Goal: Check status: Check status

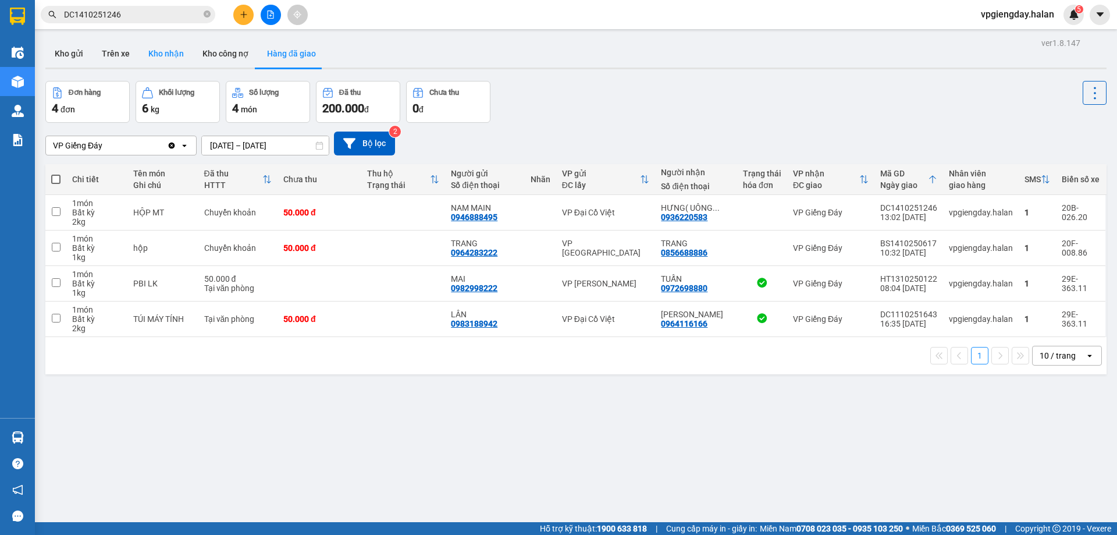
click at [170, 56] on button "Kho nhận" at bounding box center [166, 54] width 54 height 28
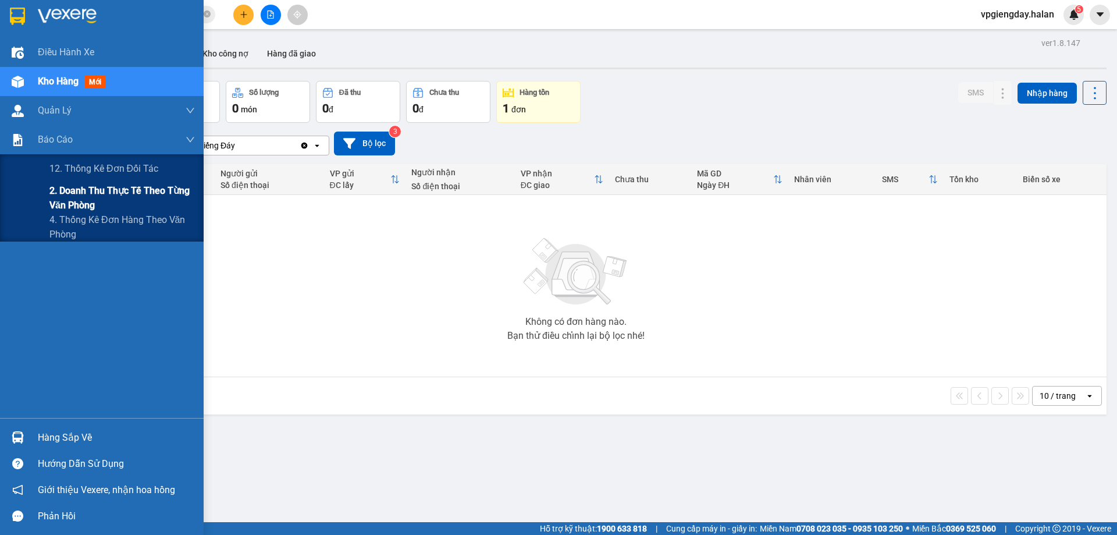
click at [75, 203] on span "2. Doanh thu thực tế theo từng văn phòng" at bounding box center [121, 197] width 145 height 29
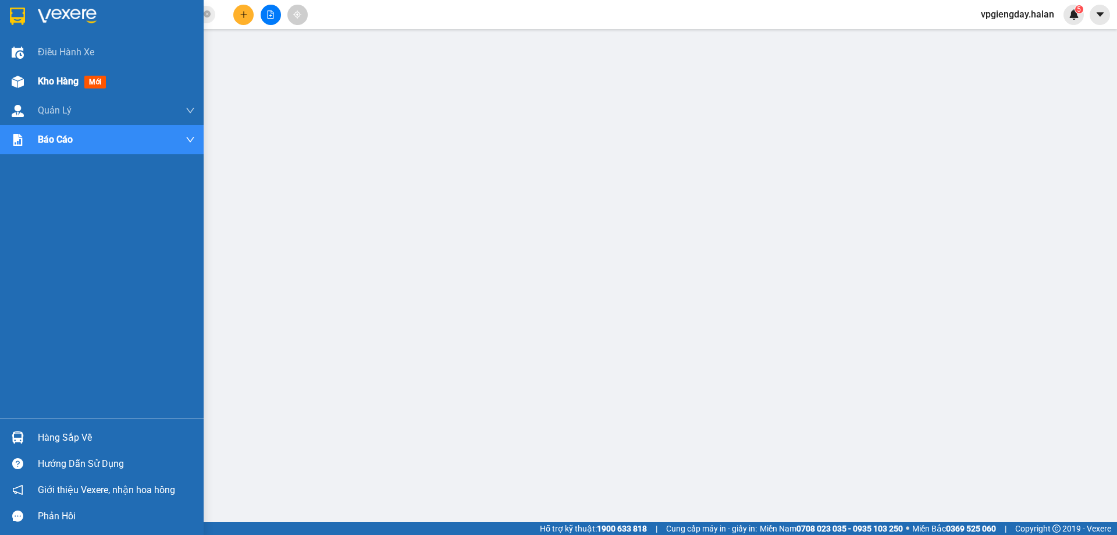
click at [40, 76] on span "Kho hàng" at bounding box center [58, 81] width 41 height 11
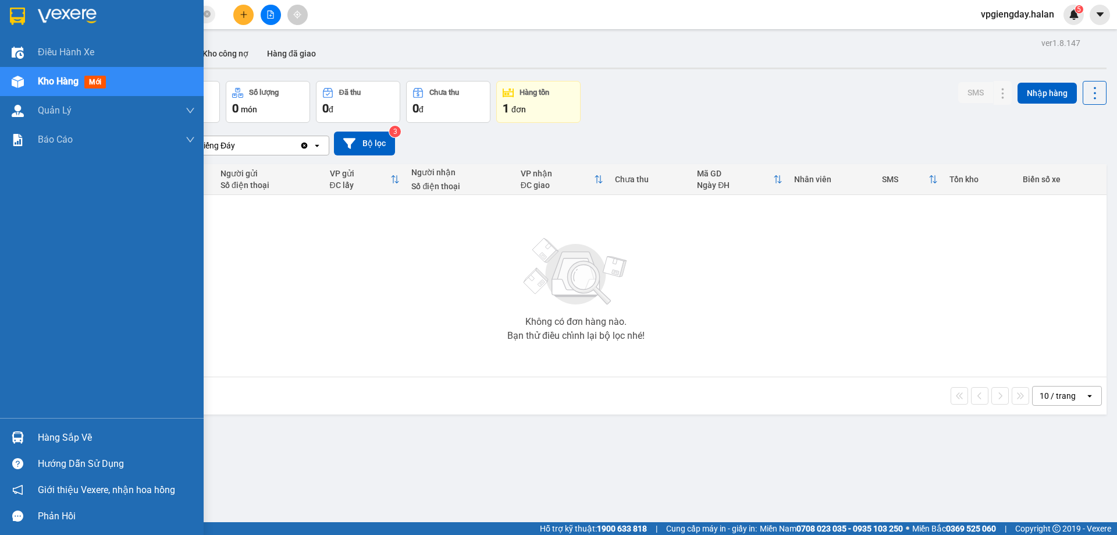
click at [82, 426] on div "Hàng sắp về" at bounding box center [102, 437] width 204 height 26
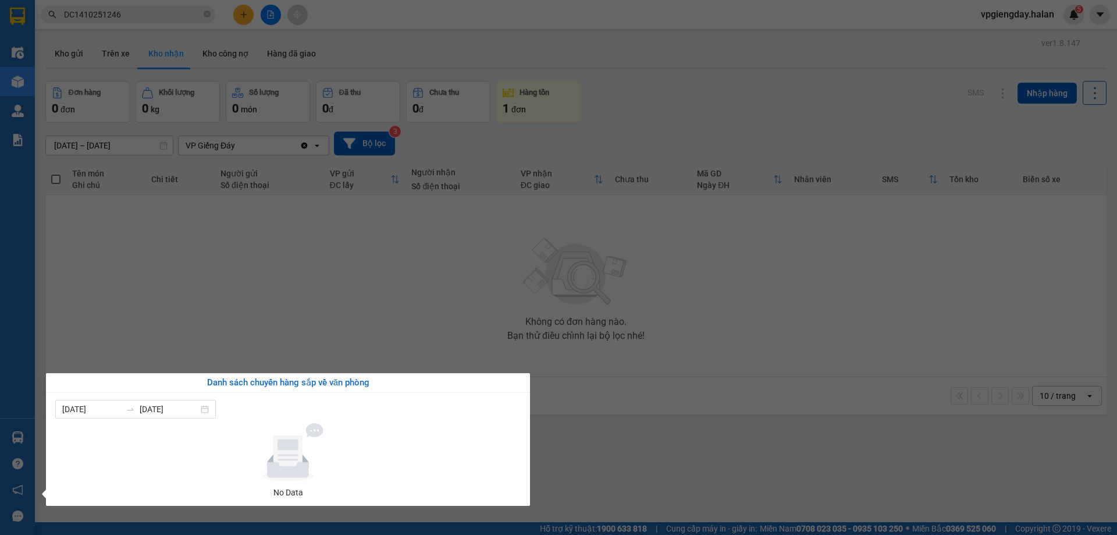
click at [263, 327] on section "Kết quả tìm kiếm ( 1 ) Bộ lọc Mã ĐH Trạng thái Món hàng Thu hộ Tổng cước Chưa c…" at bounding box center [558, 267] width 1117 height 535
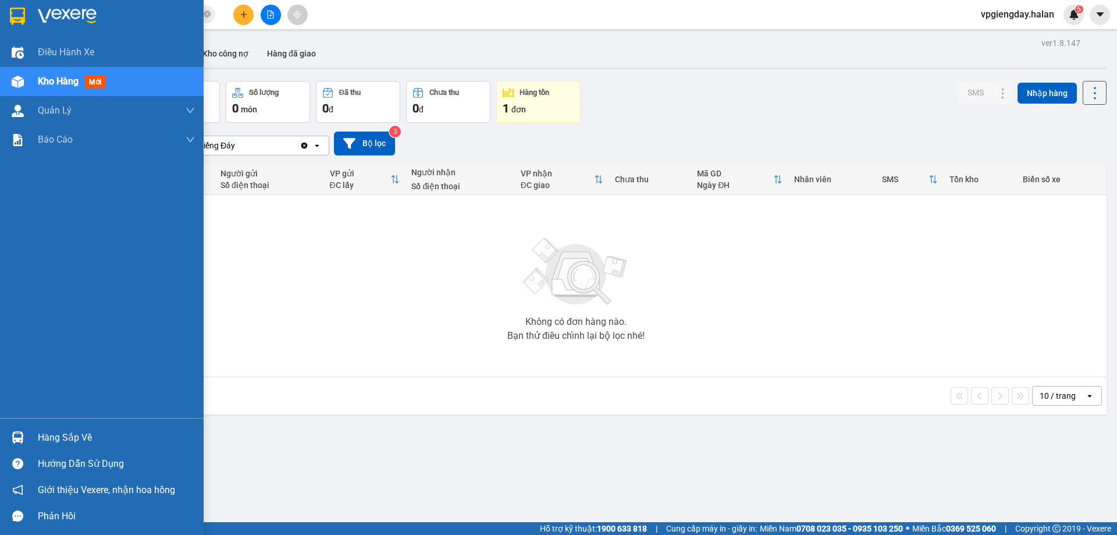
click at [73, 433] on div "Hàng sắp về" at bounding box center [116, 437] width 157 height 17
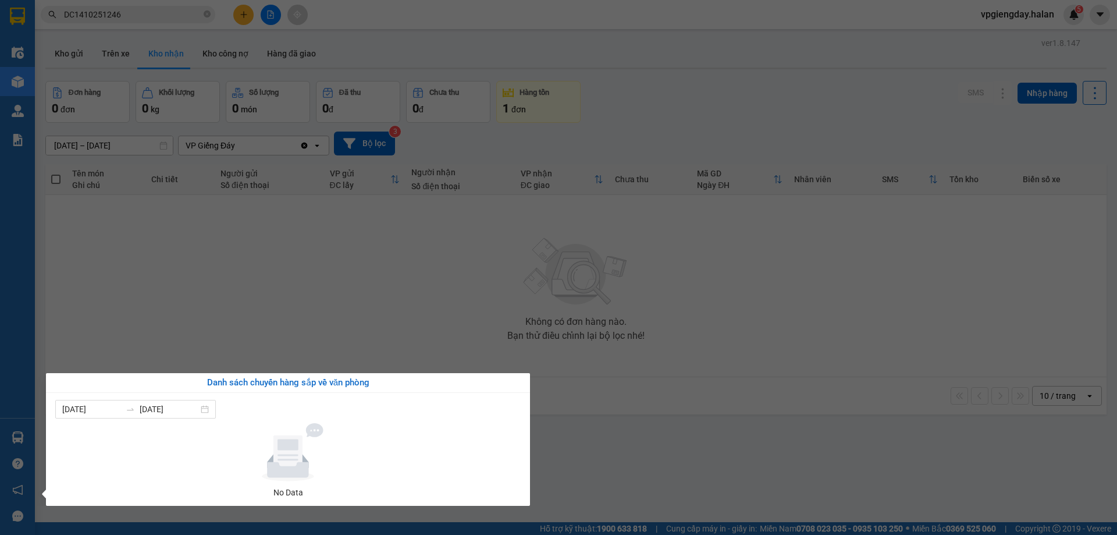
click at [302, 285] on section "Kết quả tìm kiếm ( 1 ) Bộ lọc Mã ĐH Trạng thái Món hàng Thu hộ Tổng cước Chưa c…" at bounding box center [558, 267] width 1117 height 535
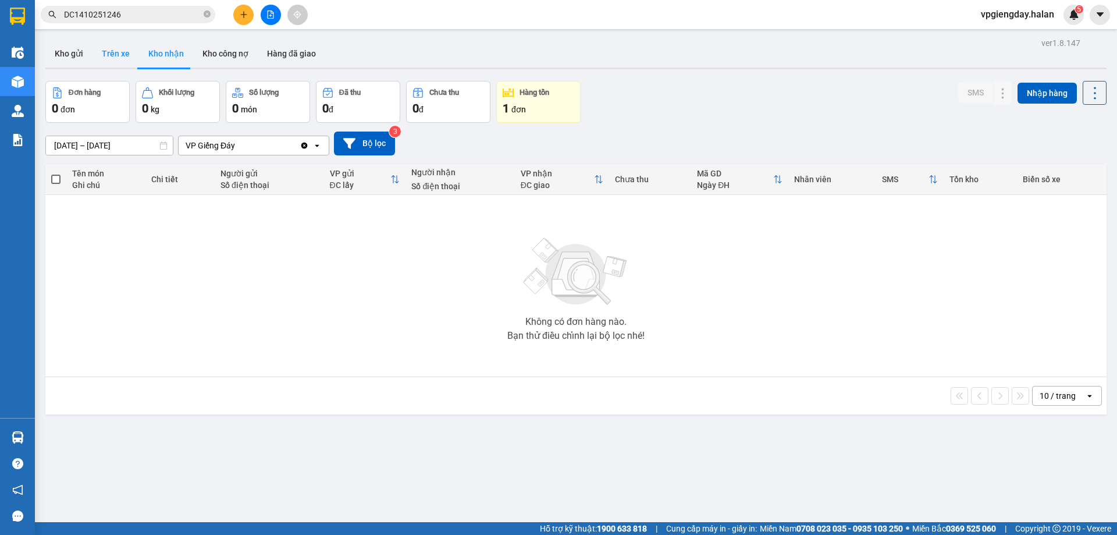
click at [111, 51] on button "Trên xe" at bounding box center [115, 54] width 47 height 28
type input "[DATE] – [DATE]"
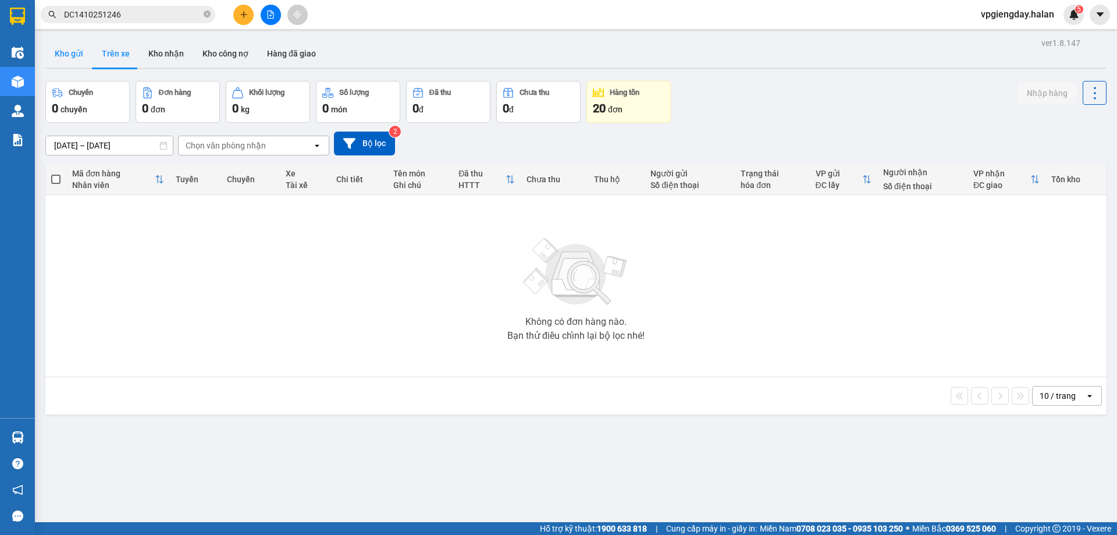
click at [80, 53] on button "Kho gửi" at bounding box center [68, 54] width 47 height 28
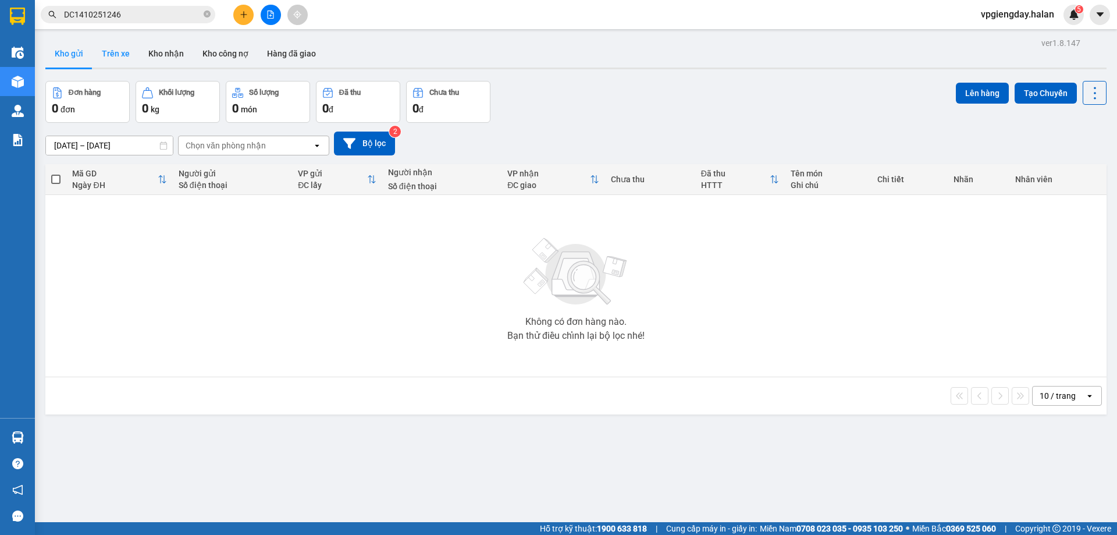
click at [113, 56] on button "Trên xe" at bounding box center [115, 54] width 47 height 28
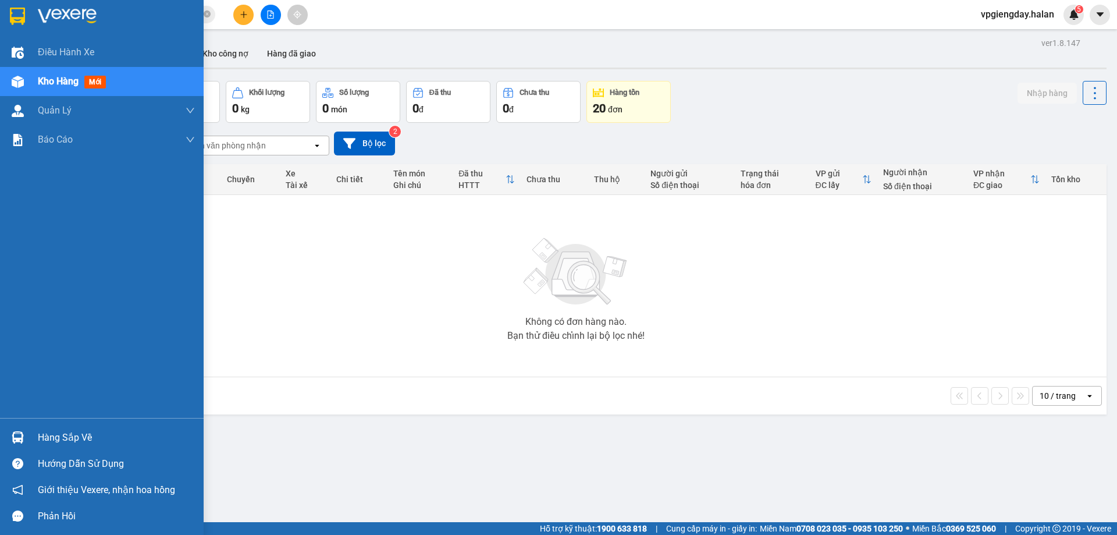
click at [54, 437] on div "Hàng sắp về" at bounding box center [116, 437] width 157 height 17
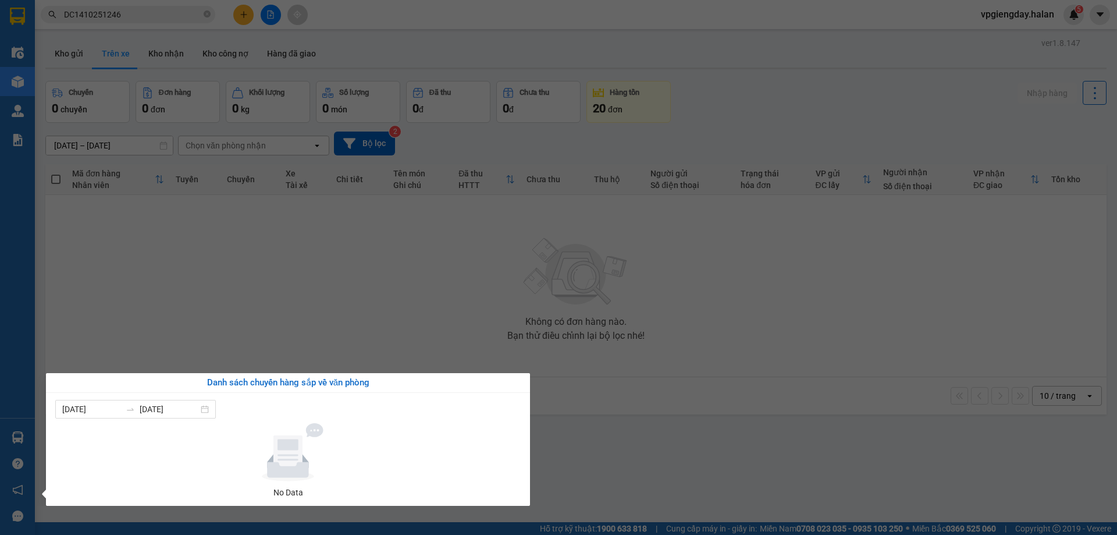
click at [255, 332] on section "Kết quả tìm kiếm ( 1 ) Bộ lọc Mã ĐH Trạng thái Món hàng Thu hộ Tổng cước Chưa c…" at bounding box center [558, 267] width 1117 height 535
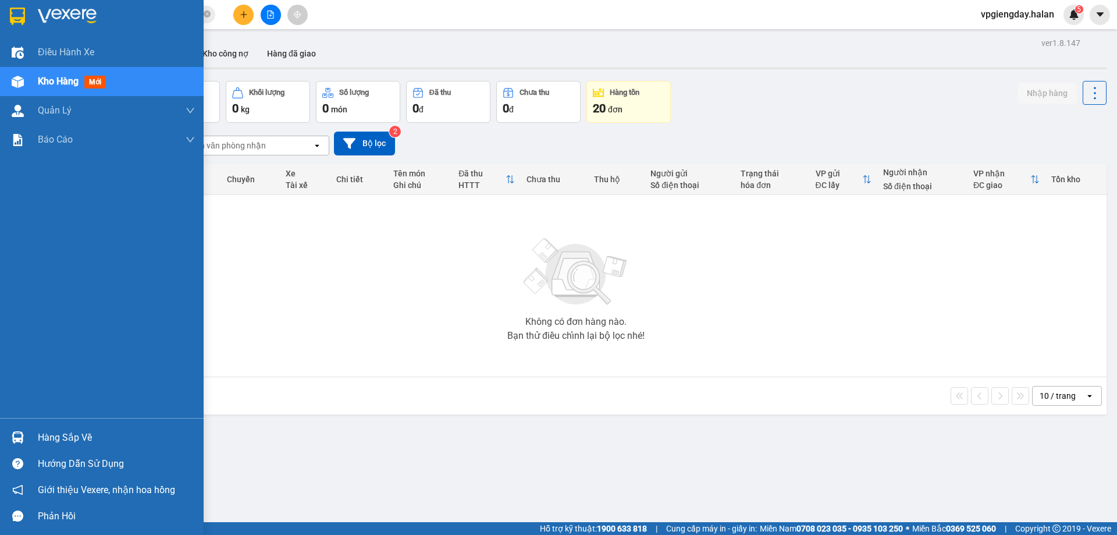
click at [50, 444] on div "Hàng sắp về" at bounding box center [116, 437] width 157 height 17
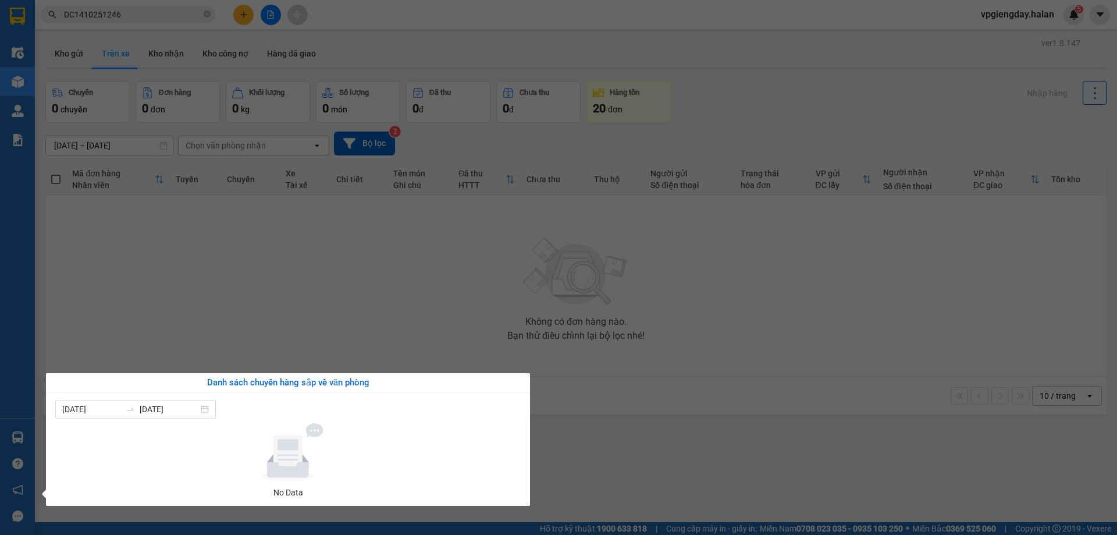
click at [383, 285] on section "Kết quả tìm kiếm ( 1 ) Bộ lọc Mã ĐH Trạng thái Món hàng Thu hộ Tổng cước Chưa c…" at bounding box center [558, 267] width 1117 height 535
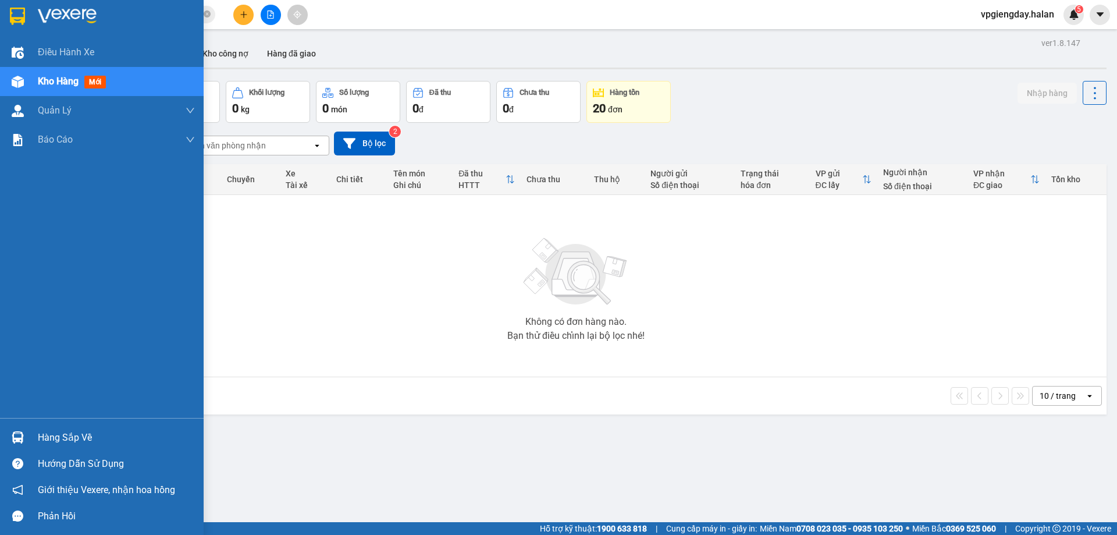
drag, startPoint x: 67, startPoint y: 425, endPoint x: 131, endPoint y: 383, distance: 76.5
click at [69, 426] on div "Hàng sắp về" at bounding box center [102, 437] width 204 height 26
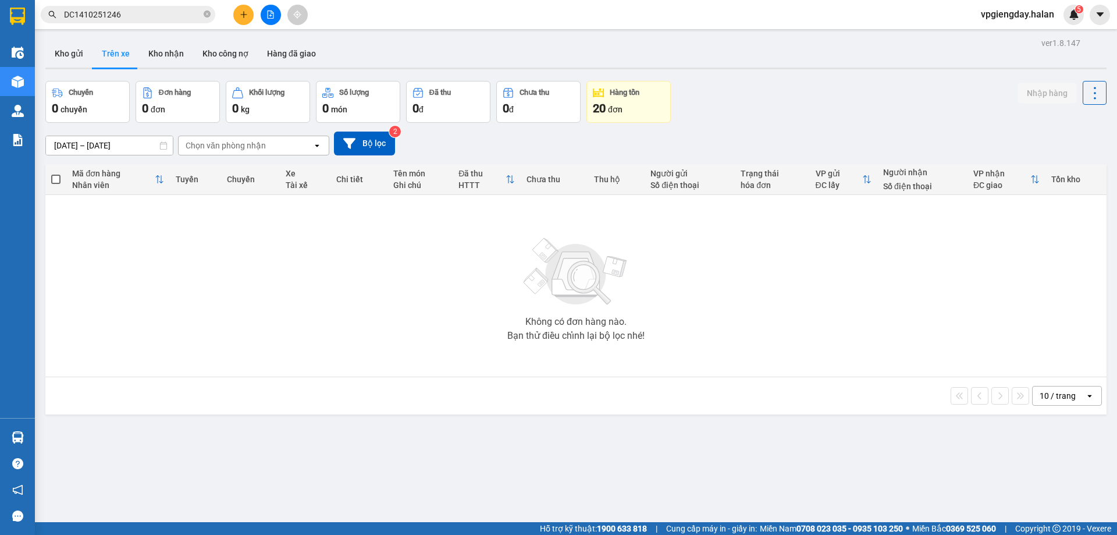
click at [269, 302] on section "Kết quả tìm kiếm ( 1 ) Bộ lọc Mã ĐH Trạng thái Món hàng Thu hộ Tổng cước Chưa c…" at bounding box center [558, 267] width 1117 height 535
click at [48, 49] on button "Kho gửi" at bounding box center [68, 54] width 47 height 28
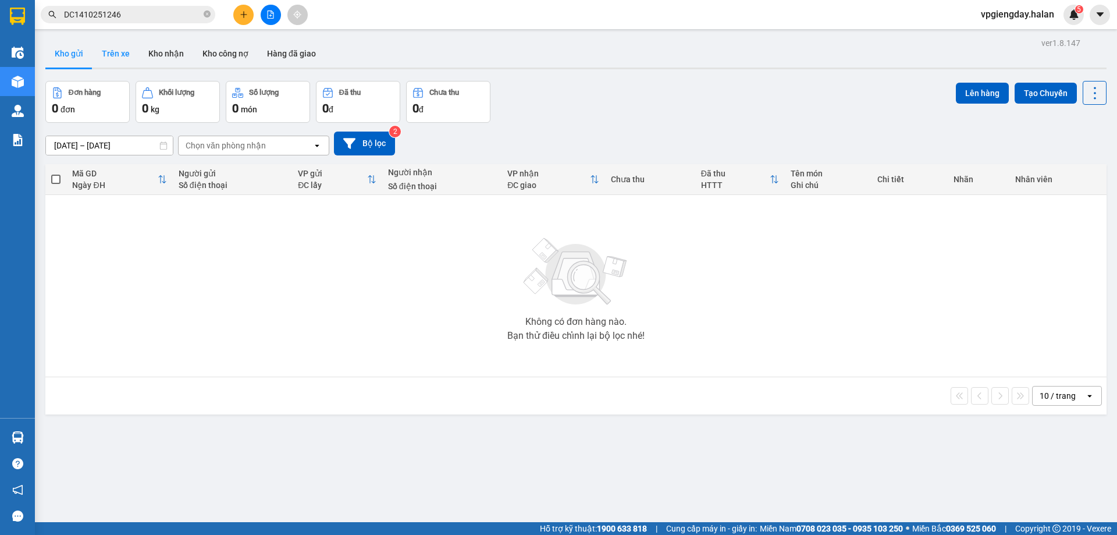
click at [110, 54] on button "Trên xe" at bounding box center [115, 54] width 47 height 28
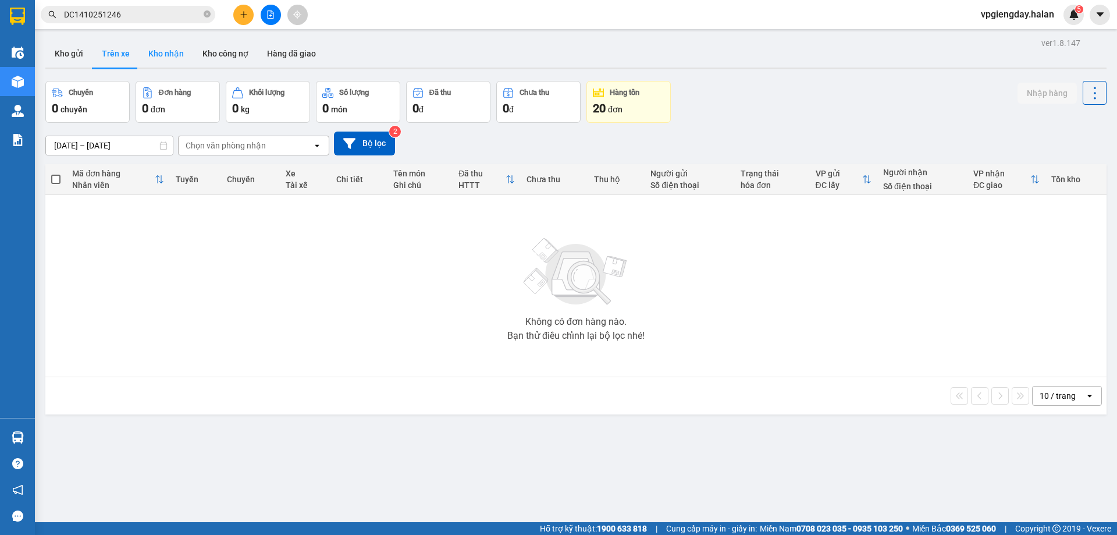
click at [158, 52] on button "Kho nhận" at bounding box center [166, 54] width 54 height 28
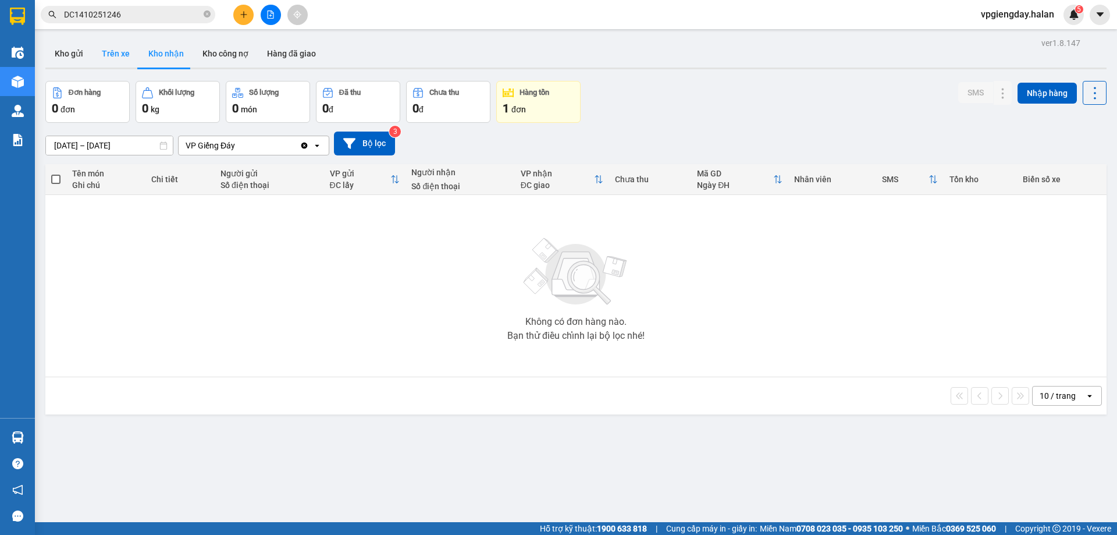
click at [124, 54] on button "Trên xe" at bounding box center [115, 54] width 47 height 28
type input "[DATE] – [DATE]"
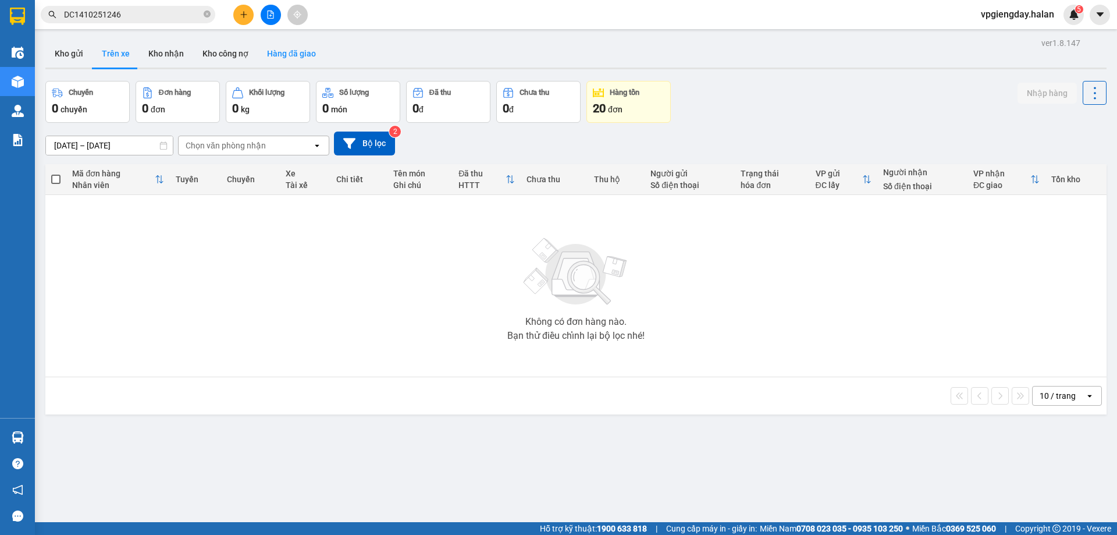
click at [302, 63] on button "Hàng đã giao" at bounding box center [291, 54] width 67 height 28
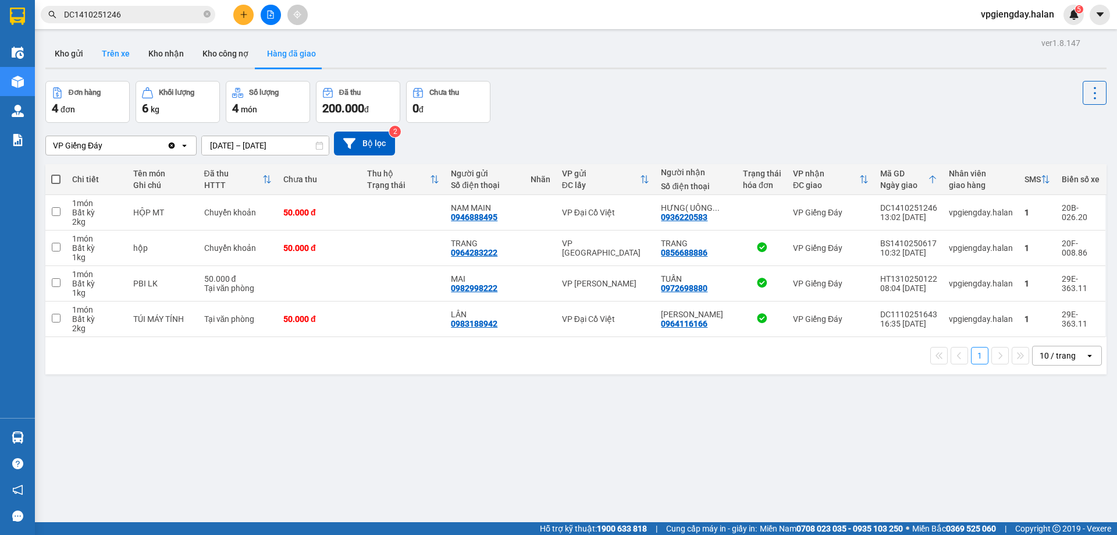
click at [127, 59] on button "Trên xe" at bounding box center [115, 54] width 47 height 28
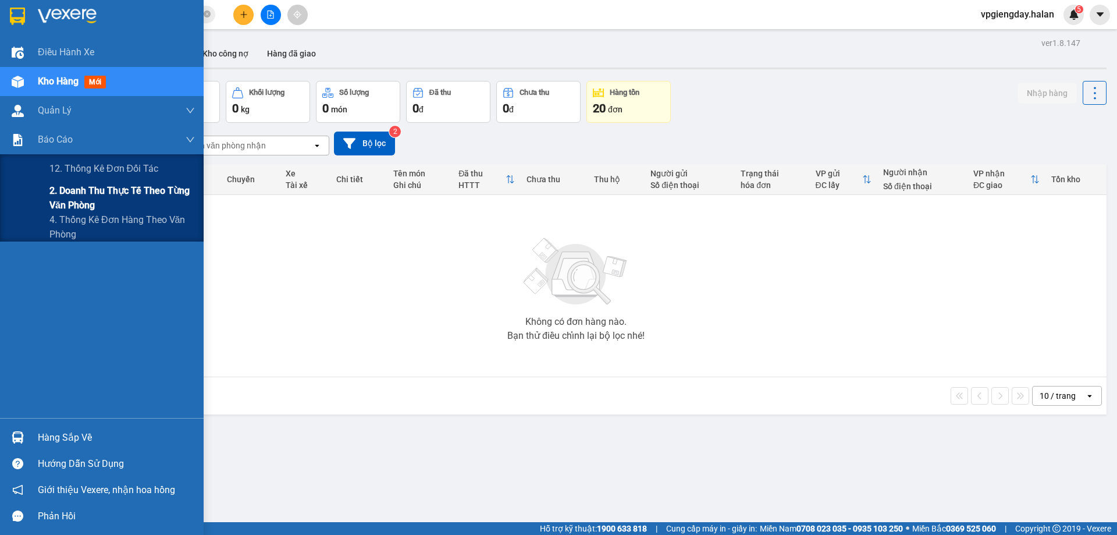
click at [86, 194] on span "2. Doanh thu thực tế theo từng văn phòng" at bounding box center [121, 197] width 145 height 29
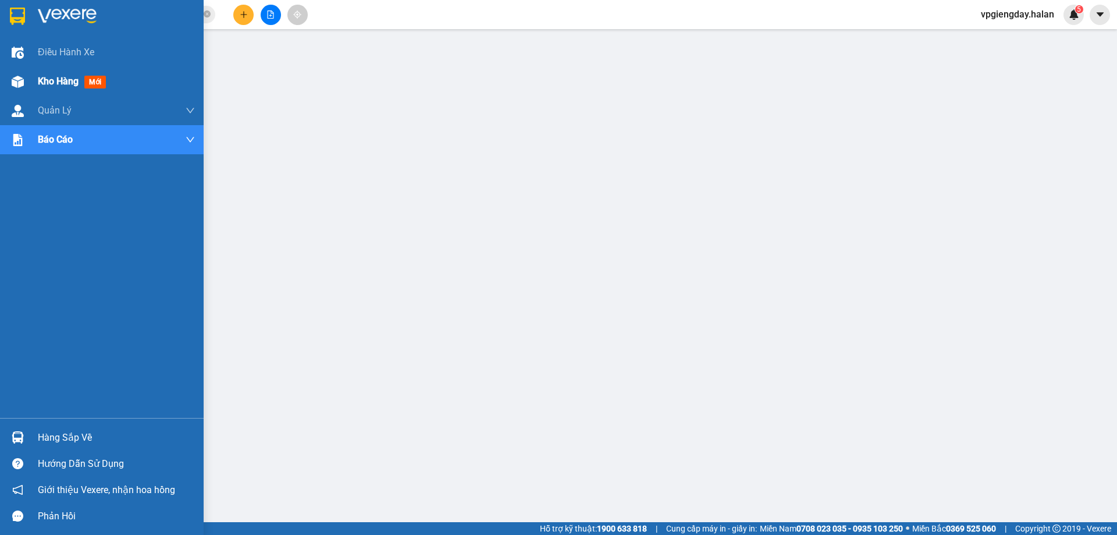
click at [59, 84] on span "Kho hàng" at bounding box center [58, 81] width 41 height 11
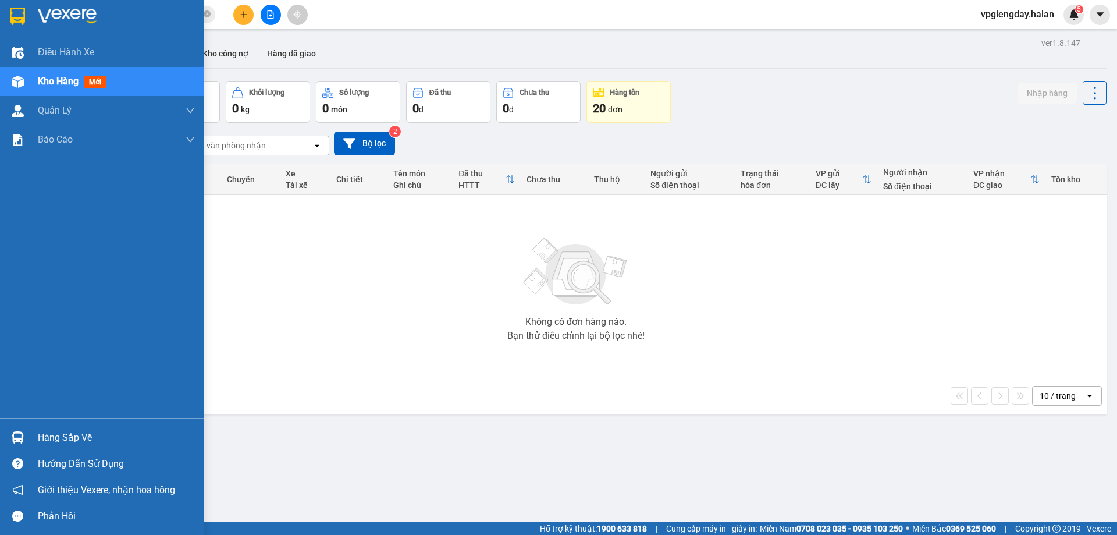
click at [54, 439] on div "Hàng sắp về" at bounding box center [116, 437] width 157 height 17
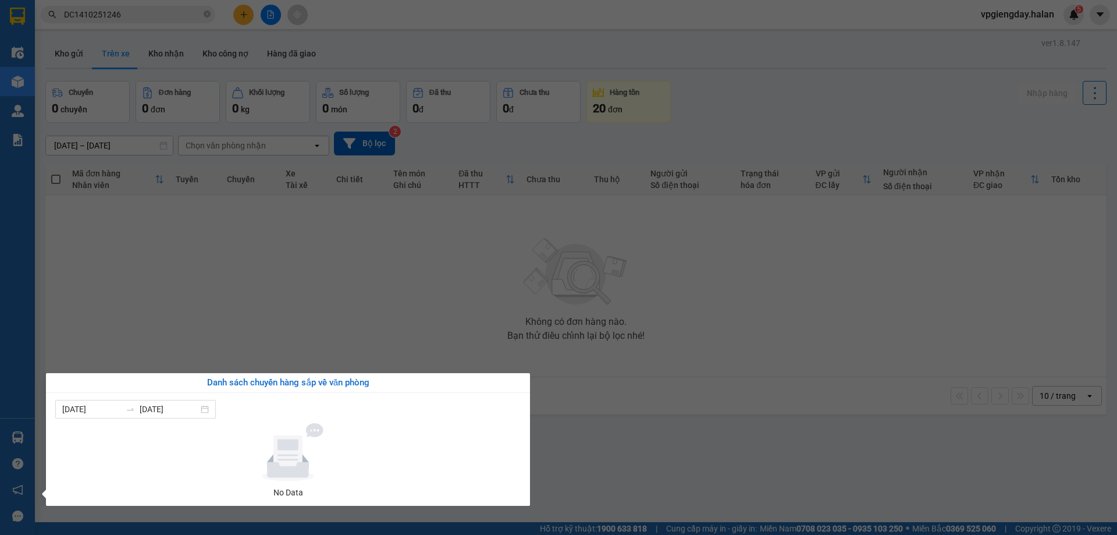
drag, startPoint x: 202, startPoint y: 330, endPoint x: 0, endPoint y: 414, distance: 218.3
click at [190, 330] on section "Kết quả tìm kiếm ( 1 ) Bộ lọc Mã ĐH Trạng thái Món hàng Thu hộ Tổng cước Chưa c…" at bounding box center [558, 267] width 1117 height 535
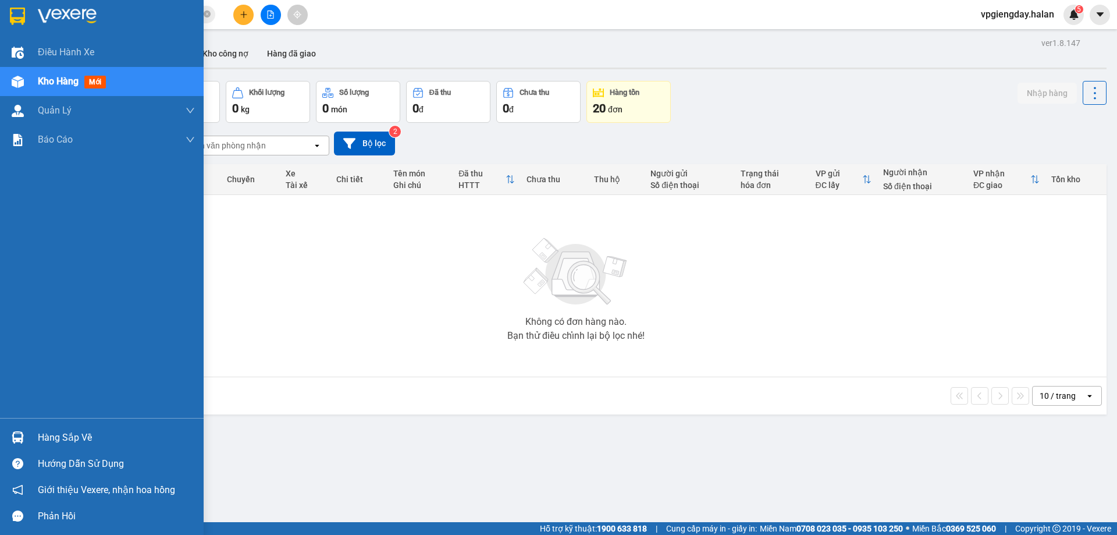
click at [69, 433] on div "Hàng sắp về" at bounding box center [116, 437] width 157 height 17
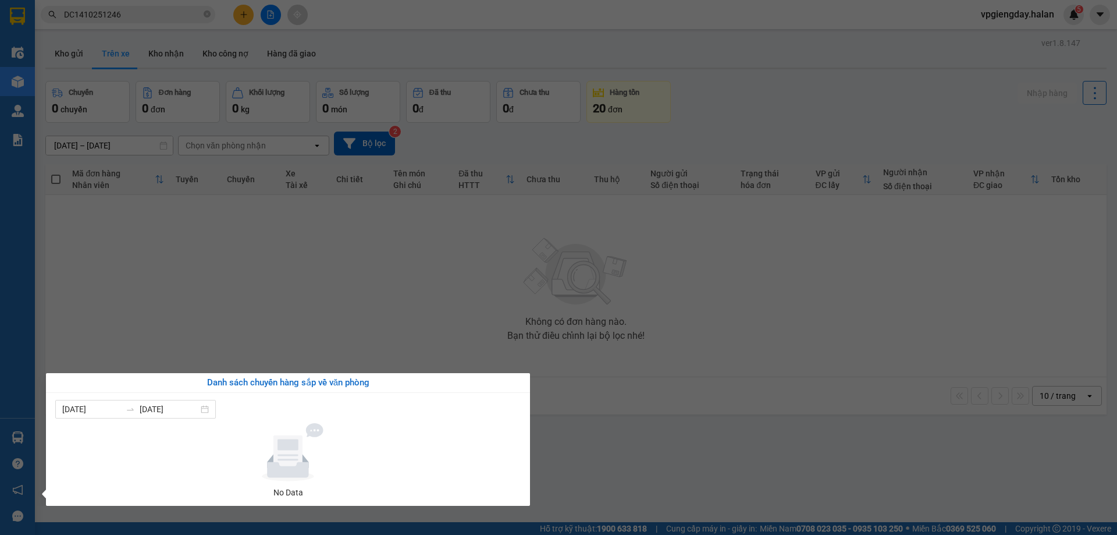
click at [206, 293] on section "Kết quả tìm kiếm ( 1 ) Bộ lọc Mã ĐH Trạng thái Món hàng Thu hộ Tổng cước Chưa c…" at bounding box center [558, 267] width 1117 height 535
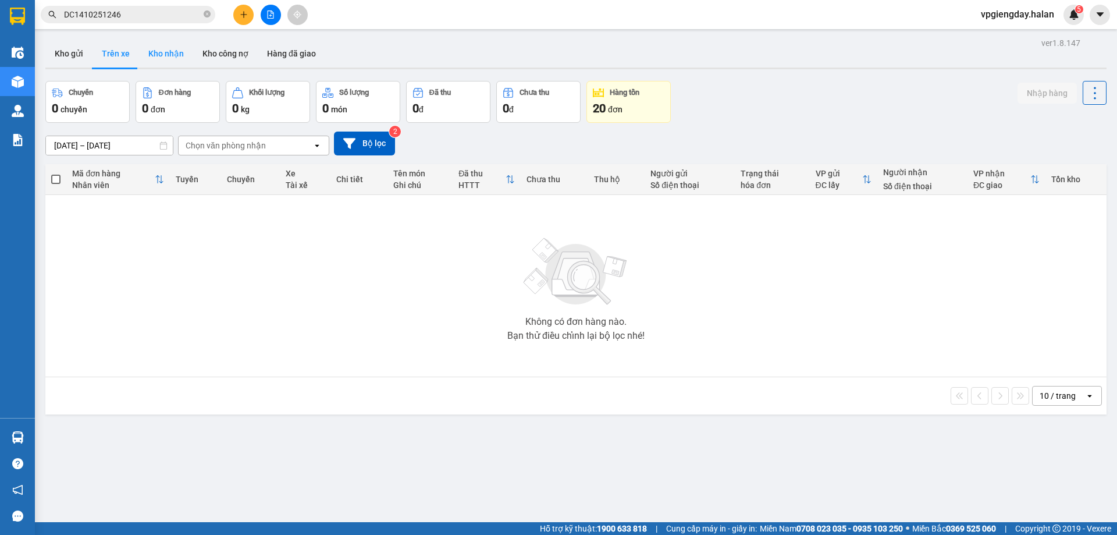
click at [182, 60] on button "Kho nhận" at bounding box center [166, 54] width 54 height 28
type input "[DATE] – [DATE]"
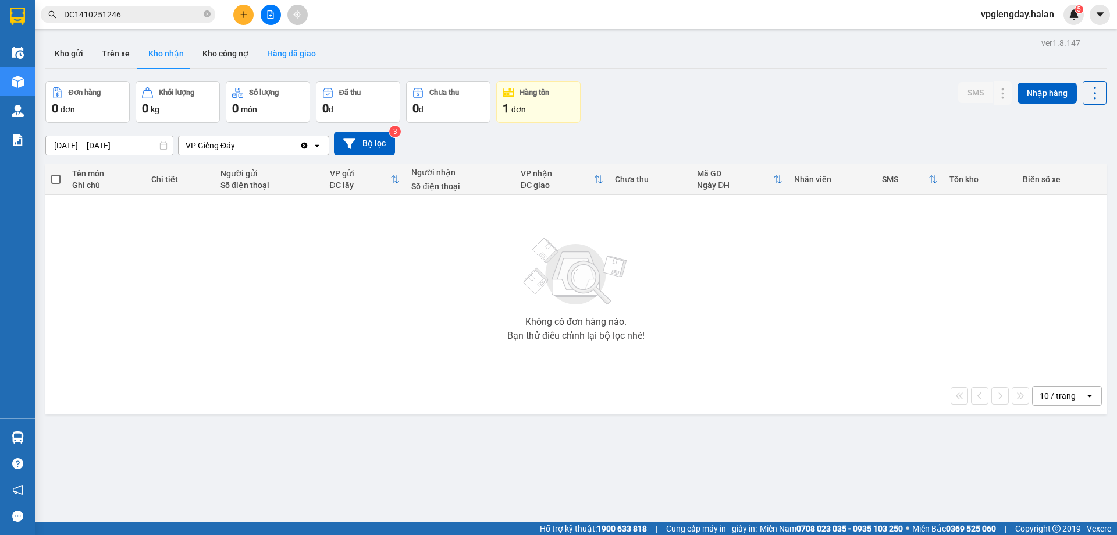
click at [278, 47] on button "Hàng đã giao" at bounding box center [291, 54] width 67 height 28
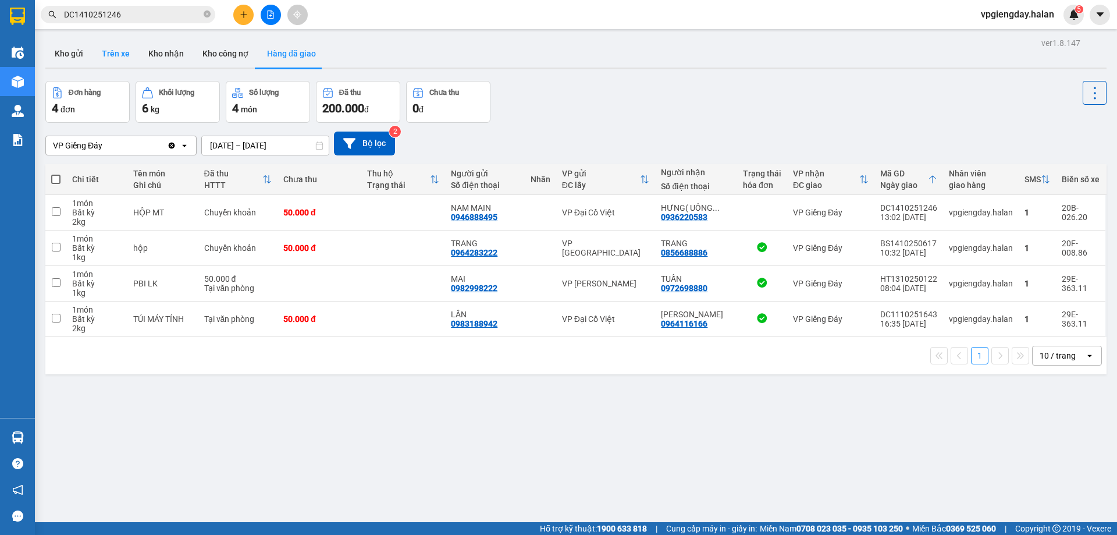
click at [127, 50] on button "Trên xe" at bounding box center [115, 54] width 47 height 28
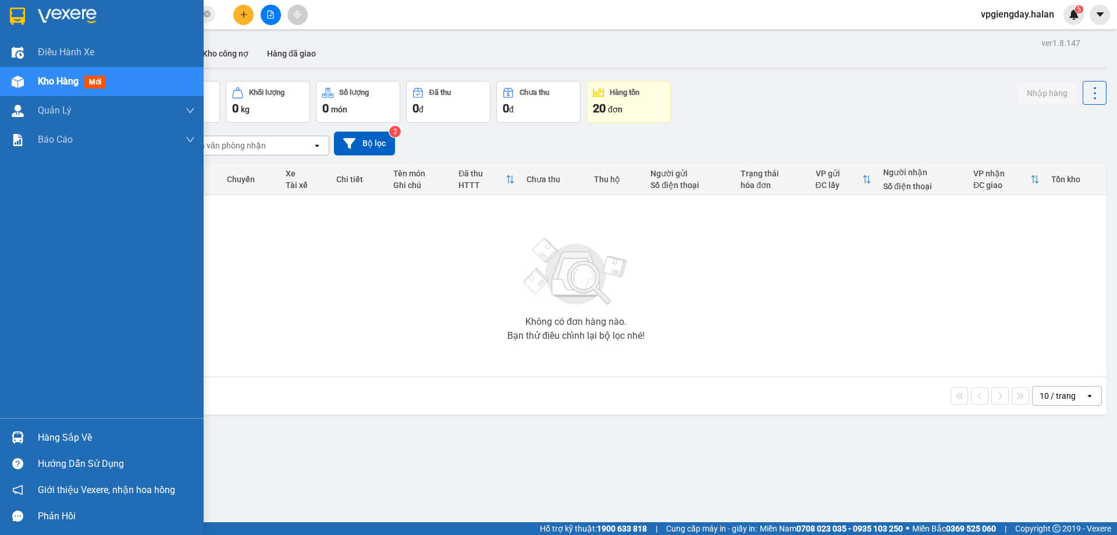
click at [57, 434] on div "Hàng sắp về" at bounding box center [116, 437] width 157 height 17
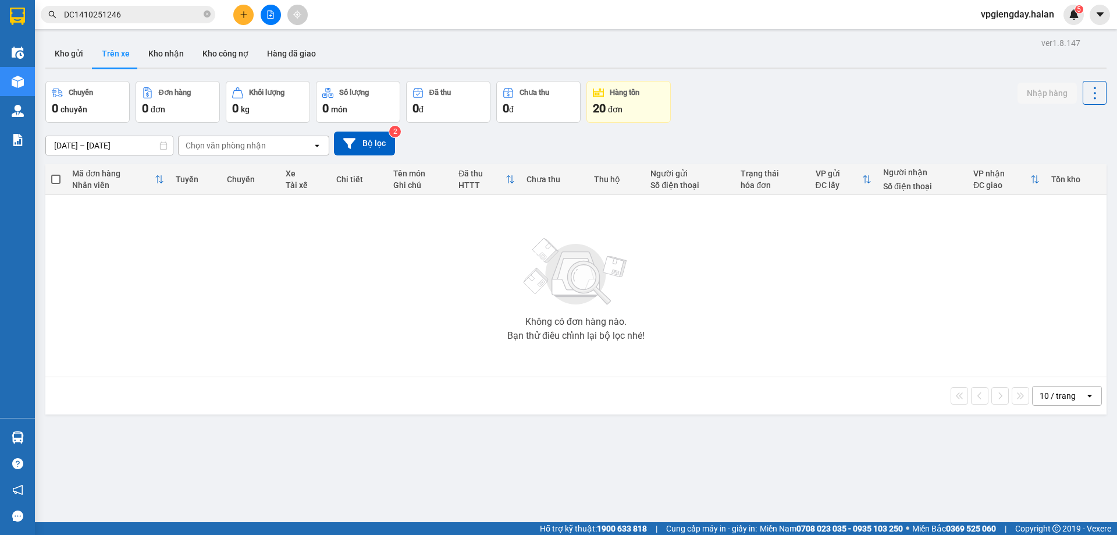
click at [252, 328] on section "Kết quả tìm kiếm ( 1 ) Bộ lọc Mã ĐH Trạng thái Món hàng Thu hộ Tổng cước Chưa c…" at bounding box center [558, 267] width 1117 height 535
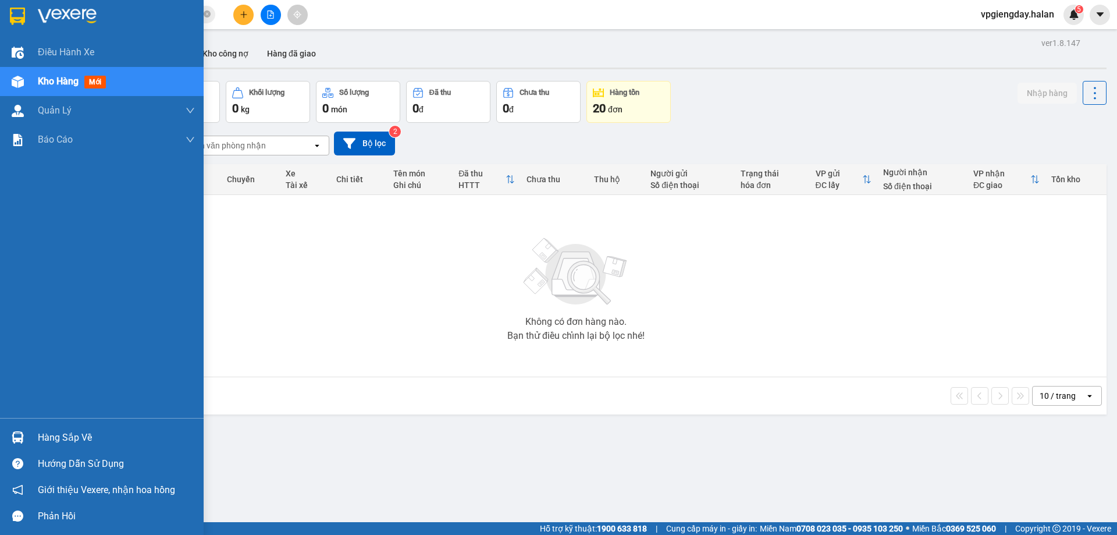
click at [91, 433] on div "Hàng sắp về" at bounding box center [116, 437] width 157 height 17
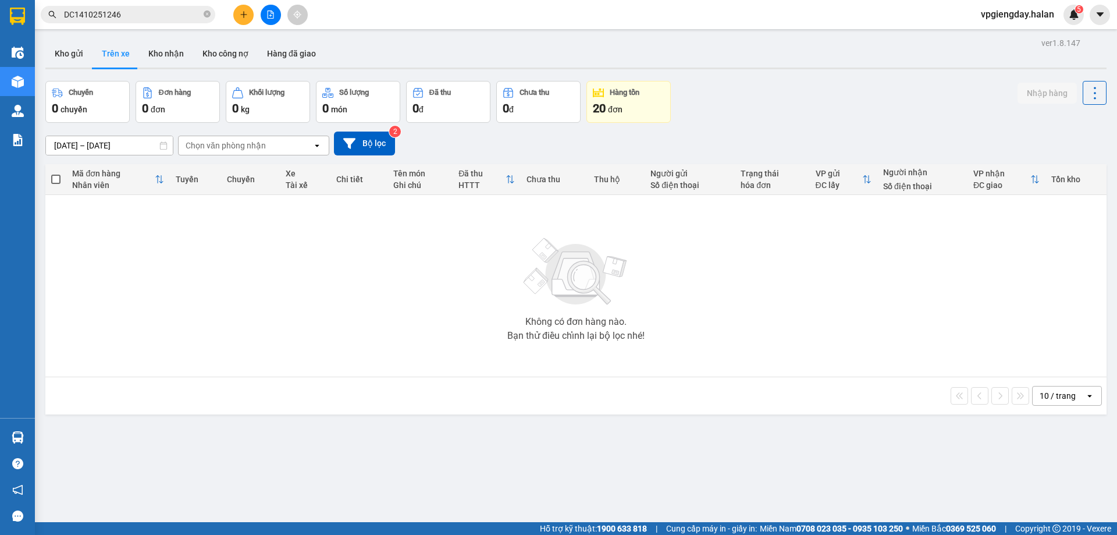
click at [240, 281] on section "Kết quả tìm kiếm ( 1 ) Bộ lọc Mã ĐH Trạng thái Món hàng Thu hộ Tổng cước Chưa c…" at bounding box center [558, 267] width 1117 height 535
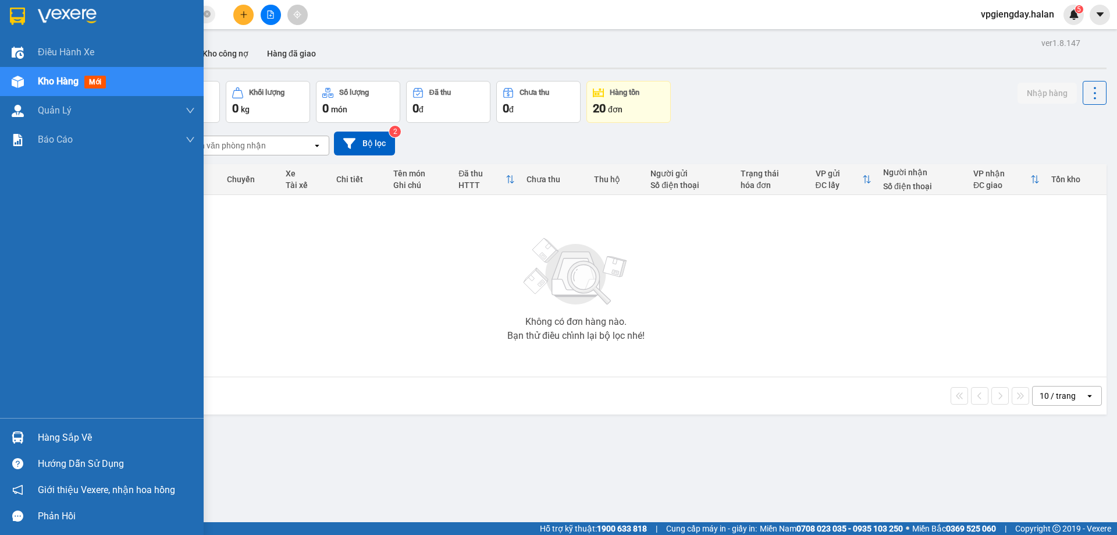
click at [55, 443] on div "Hàng sắp về" at bounding box center [116, 437] width 157 height 17
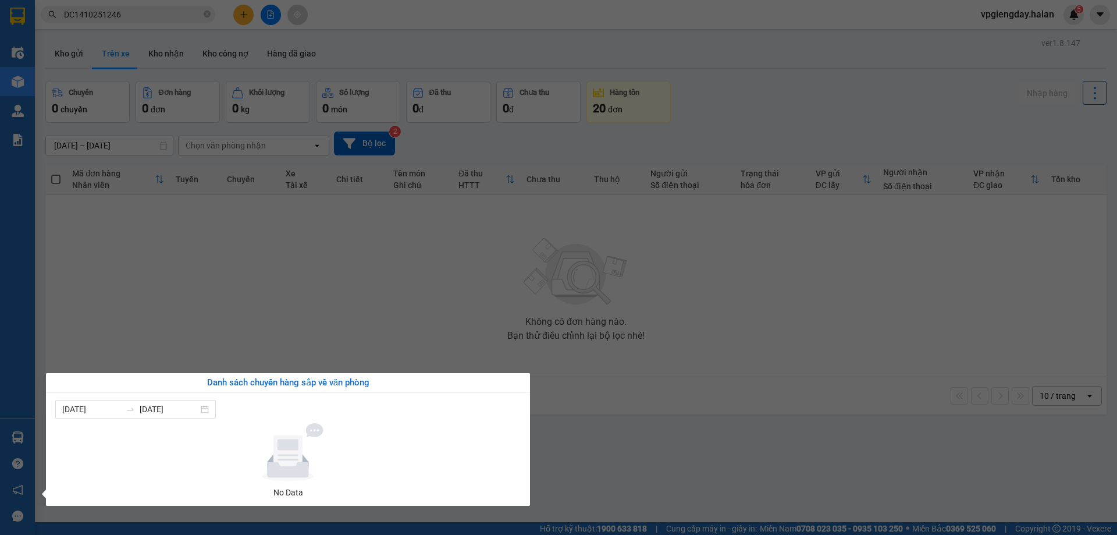
drag, startPoint x: 216, startPoint y: 312, endPoint x: 0, endPoint y: 431, distance: 246.3
click at [217, 312] on section "Kết quả tìm kiếm ( 1 ) Bộ lọc Mã ĐH Trạng thái Món hàng Thu hộ Tổng cước Chưa c…" at bounding box center [558, 267] width 1117 height 535
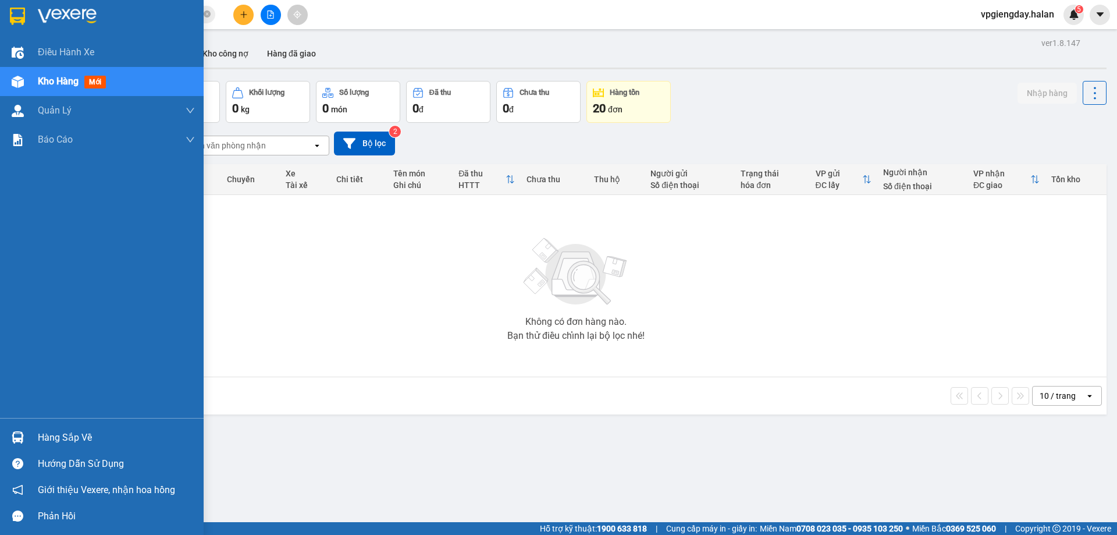
click at [66, 437] on div "Hàng sắp về" at bounding box center [116, 437] width 157 height 17
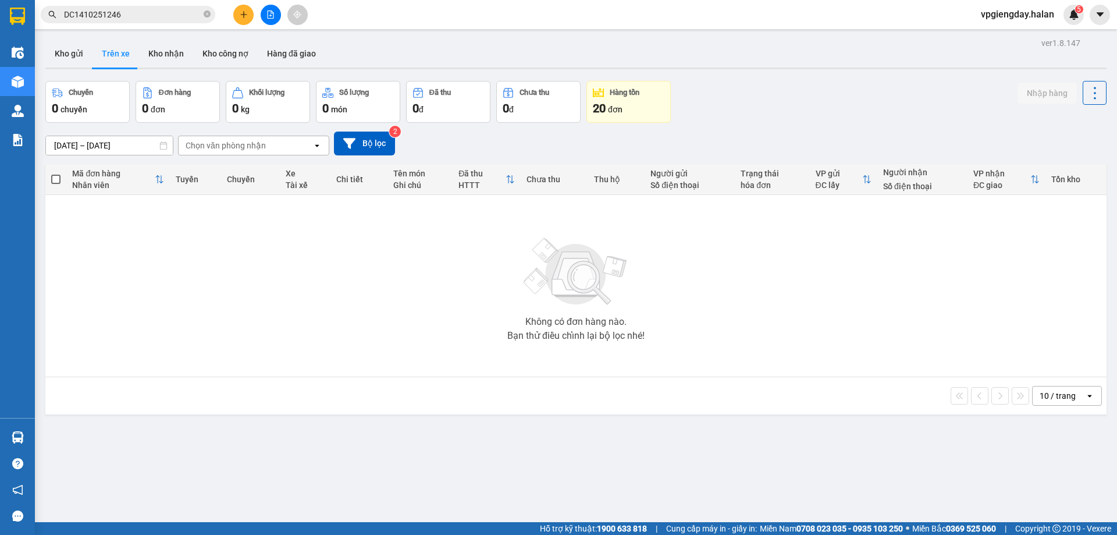
click at [193, 323] on section "Kết quả tìm kiếm ( 1 ) Bộ lọc Mã ĐH Trạng thái Món hàng Thu hộ Tổng cước Chưa c…" at bounding box center [558, 267] width 1117 height 535
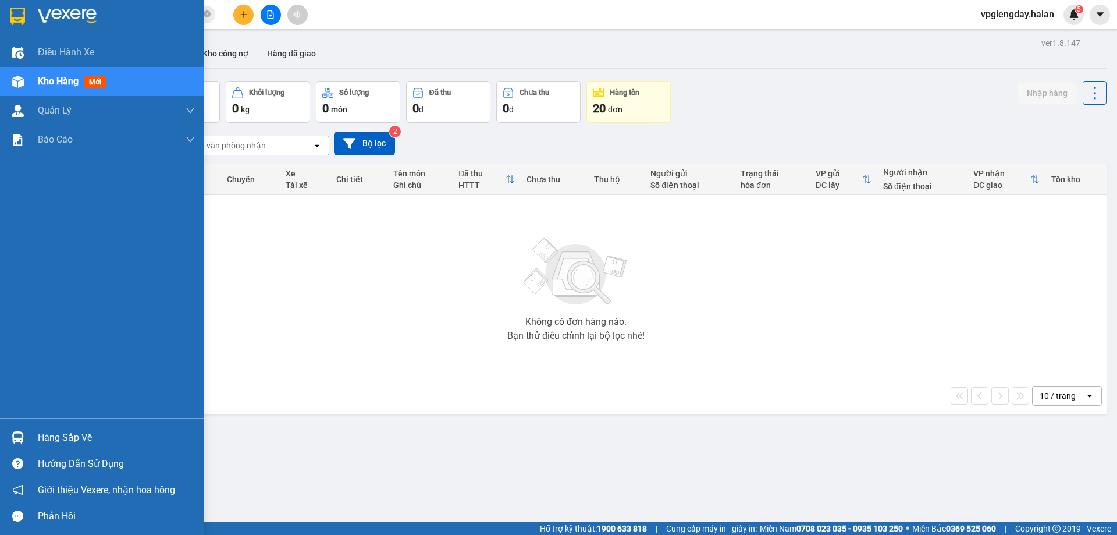
click at [73, 447] on div "Hàng sắp về" at bounding box center [102, 437] width 204 height 26
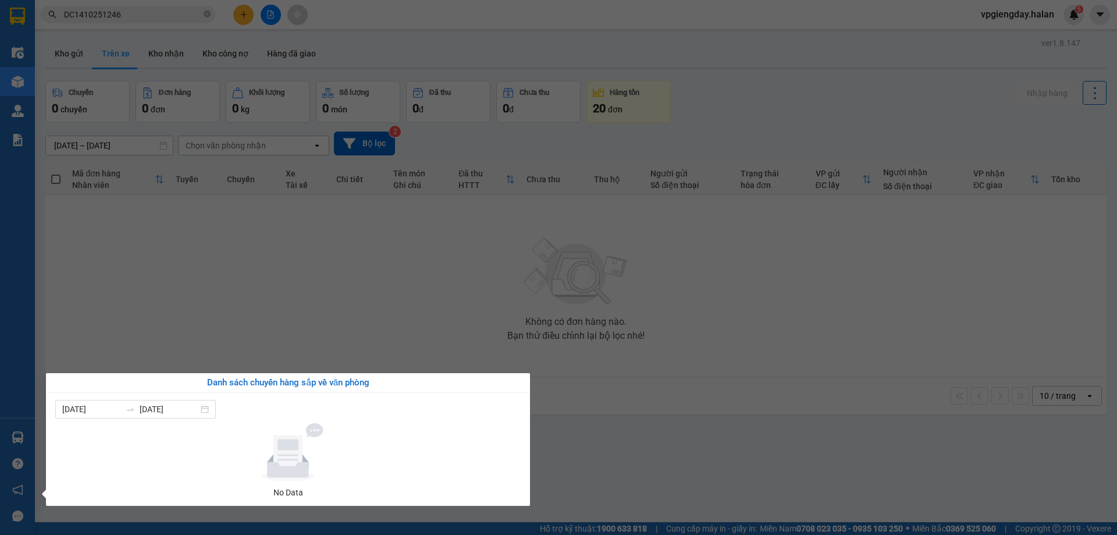
click at [225, 326] on section "Kết quả tìm kiếm ( 1 ) Bộ lọc Mã ĐH Trạng thái Món hàng Thu hộ Tổng cước Chưa c…" at bounding box center [558, 267] width 1117 height 535
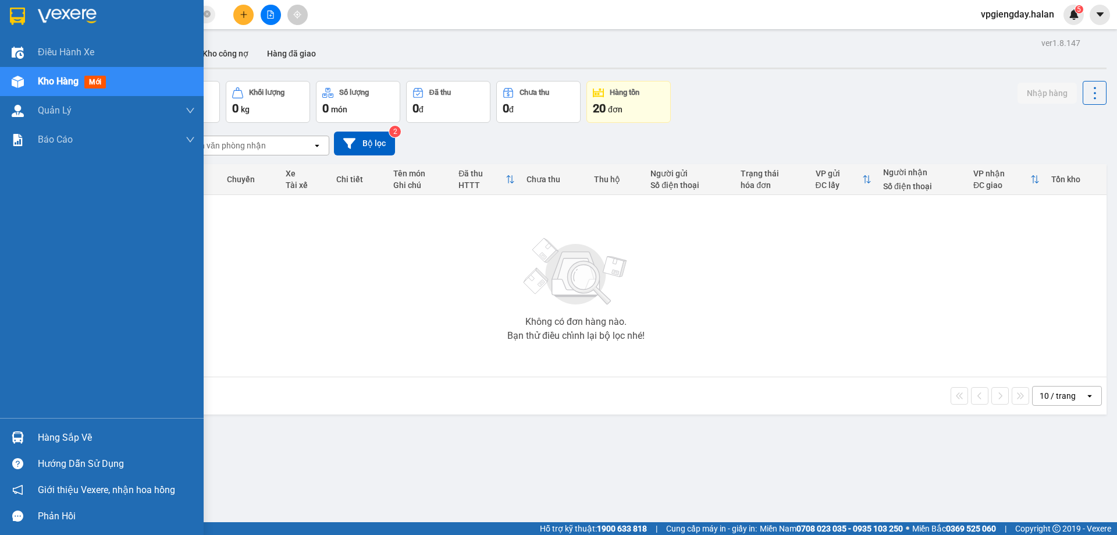
click at [55, 433] on div "Hàng sắp về" at bounding box center [116, 437] width 157 height 17
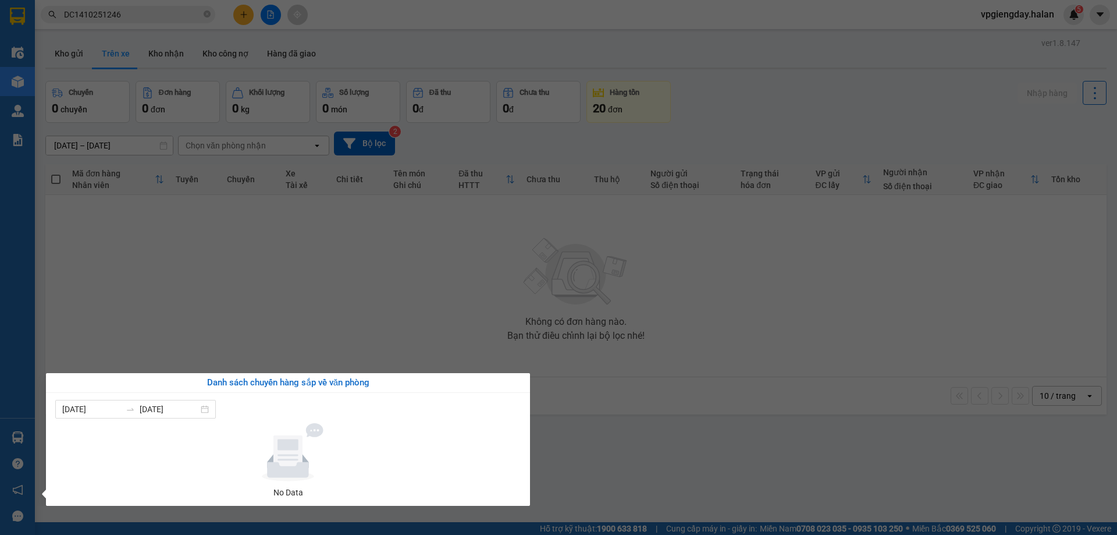
click at [206, 333] on section "Kết quả tìm kiếm ( 1 ) Bộ lọc Mã ĐH Trạng thái Món hàng Thu hộ Tổng cước Chưa c…" at bounding box center [558, 267] width 1117 height 535
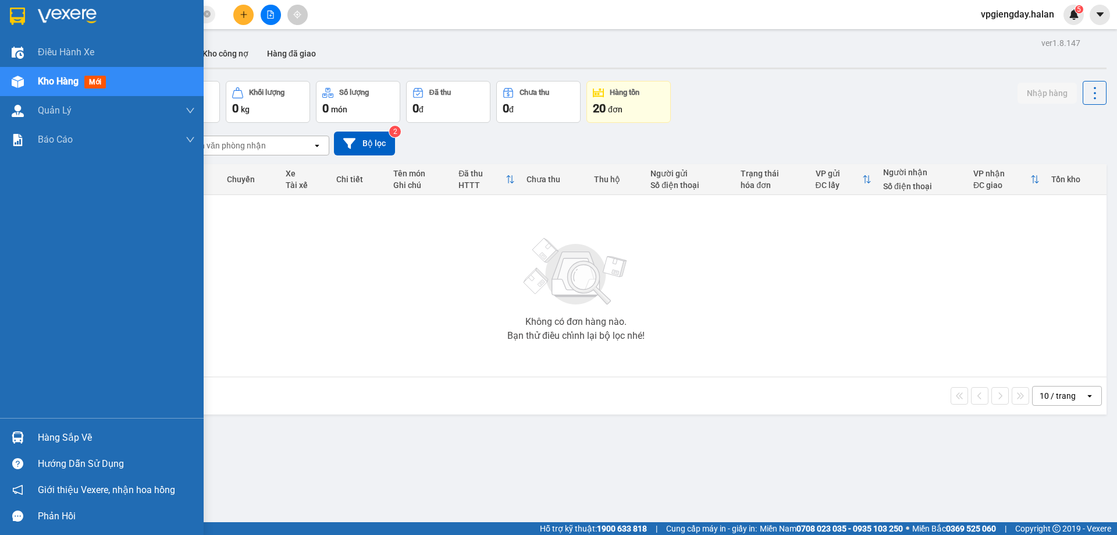
drag, startPoint x: 56, startPoint y: 433, endPoint x: 63, endPoint y: 426, distance: 9.9
click at [56, 433] on div "Hàng sắp về" at bounding box center [116, 437] width 157 height 17
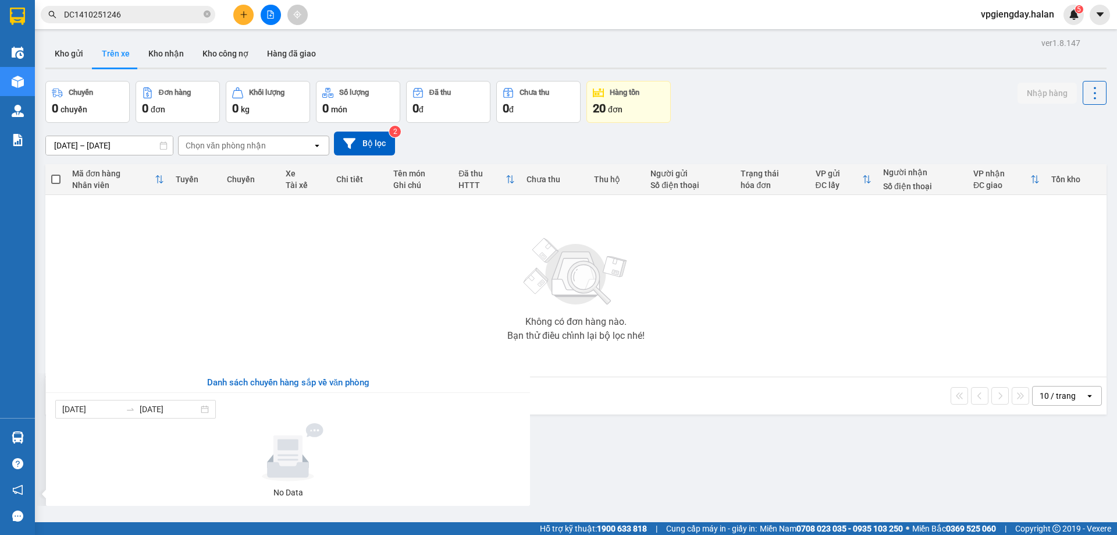
click at [231, 288] on section "Kết quả tìm kiếm ( 1 ) Bộ lọc Mã ĐH Trạng thái Món hàng Thu hộ Tổng cước Chưa c…" at bounding box center [558, 267] width 1117 height 535
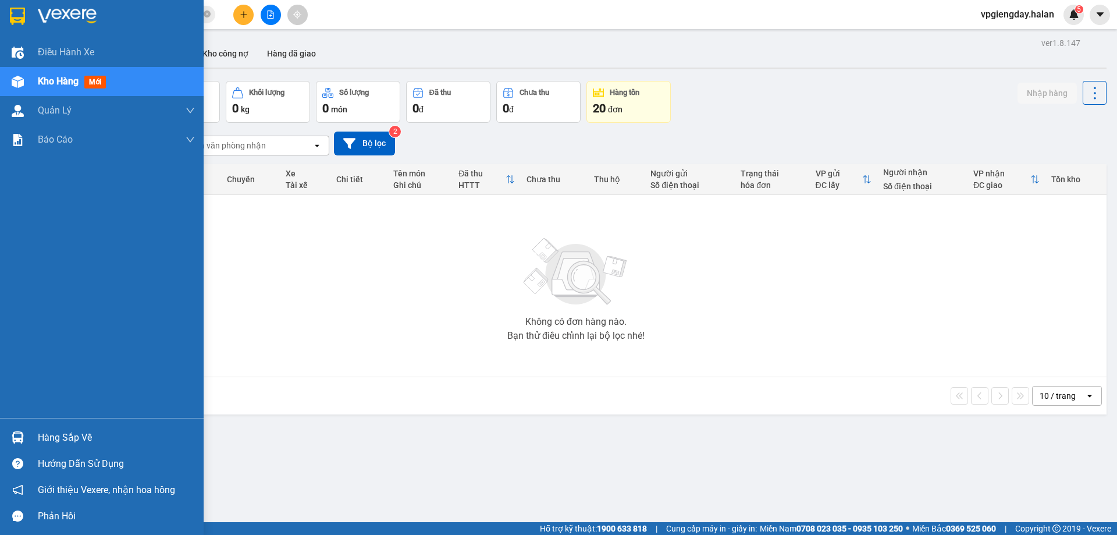
click at [58, 441] on div "Hàng sắp về" at bounding box center [116, 437] width 157 height 17
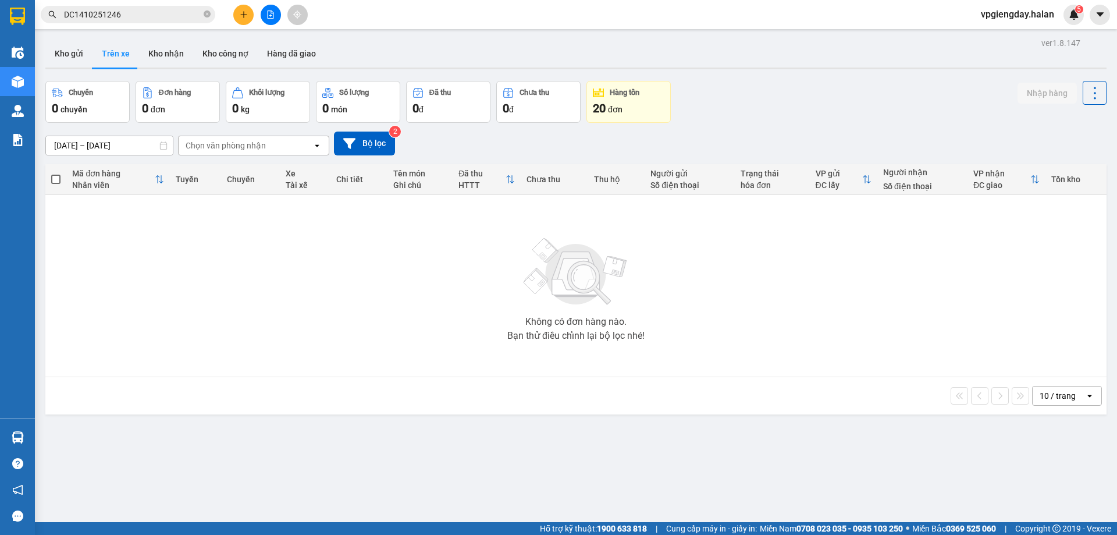
click at [237, 340] on section "Kết quả tìm kiếm ( 1 ) Bộ lọc Mã ĐH Trạng thái Món hàng Thu hộ Tổng cước Chưa c…" at bounding box center [558, 267] width 1117 height 535
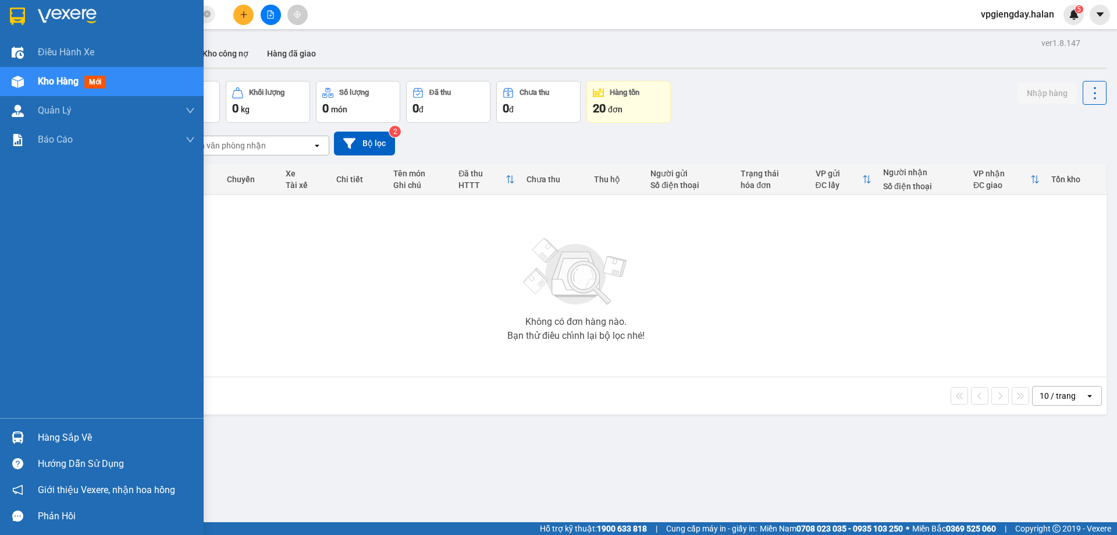
click at [66, 433] on div "Hàng sắp về" at bounding box center [116, 437] width 157 height 17
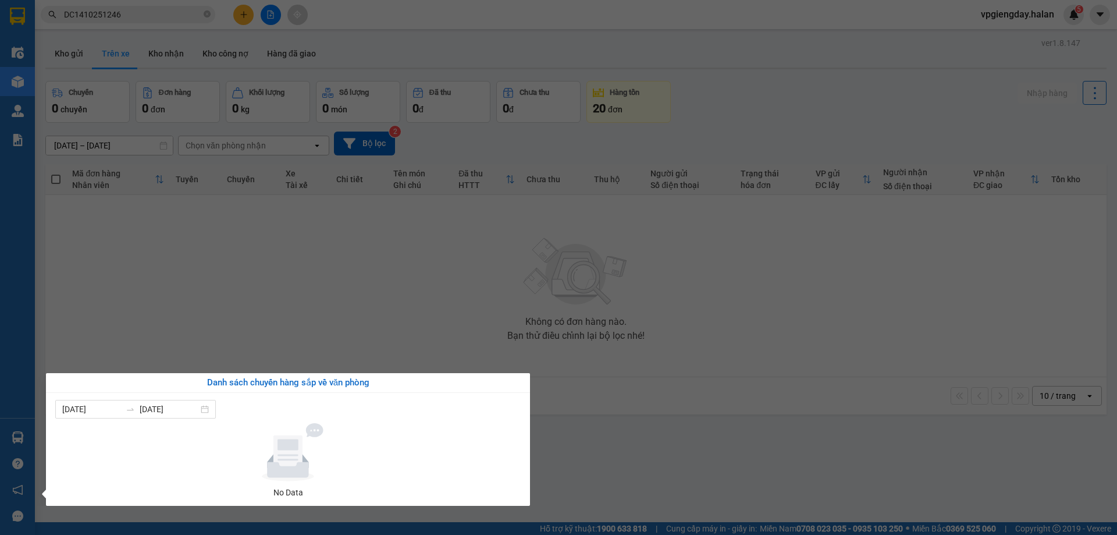
click at [226, 315] on section "Kết quả tìm kiếm ( 1 ) Bộ lọc Mã ĐH Trạng thái Món hàng Thu hộ Tổng cước Chưa c…" at bounding box center [558, 267] width 1117 height 535
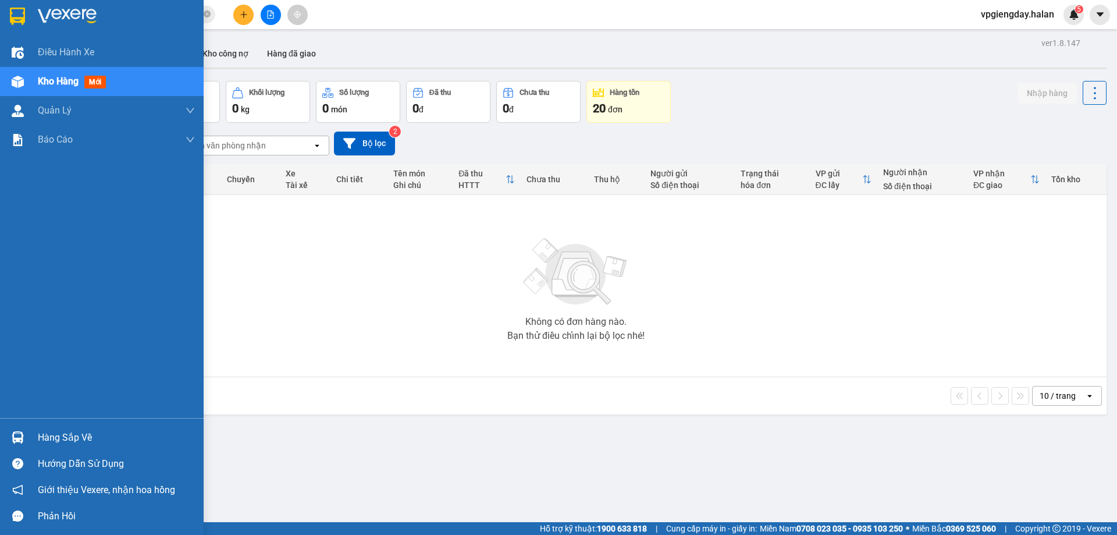
drag, startPoint x: 60, startPoint y: 434, endPoint x: 69, endPoint y: 431, distance: 9.4
click at [63, 434] on div "Hàng sắp về" at bounding box center [116, 437] width 157 height 17
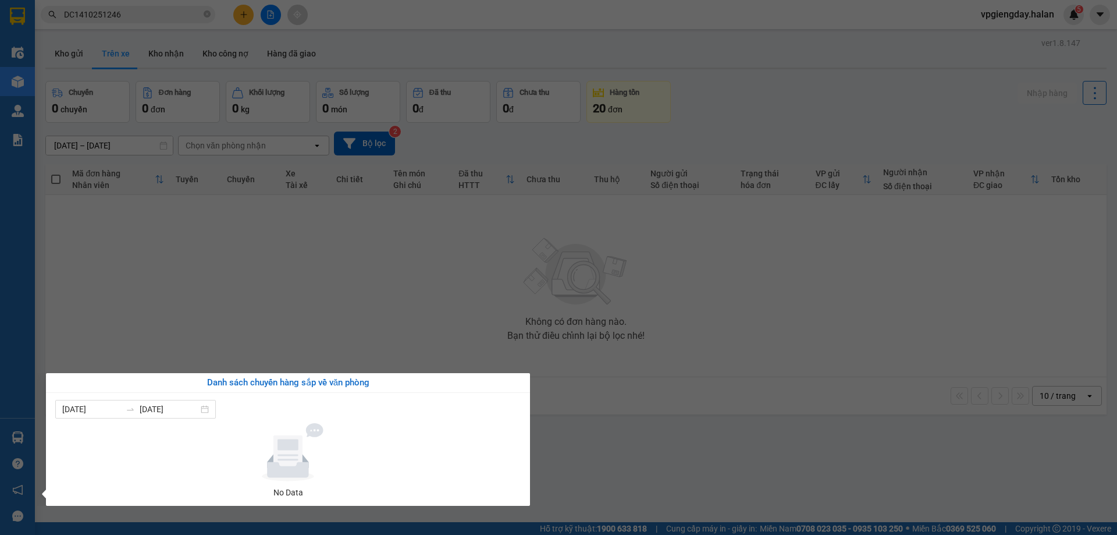
click at [220, 318] on section "Kết quả tìm kiếm ( 1 ) Bộ lọc Mã ĐH Trạng thái Món hàng Thu hộ Tổng cước Chưa c…" at bounding box center [558, 267] width 1117 height 535
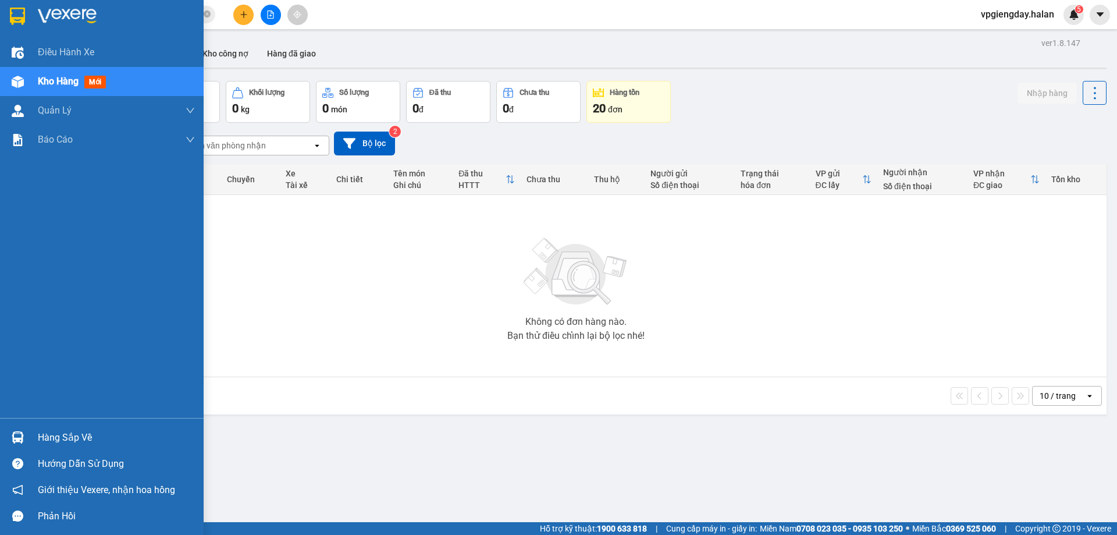
drag, startPoint x: 66, startPoint y: 434, endPoint x: 74, endPoint y: 435, distance: 8.2
click at [67, 434] on div "Hàng sắp về" at bounding box center [116, 437] width 157 height 17
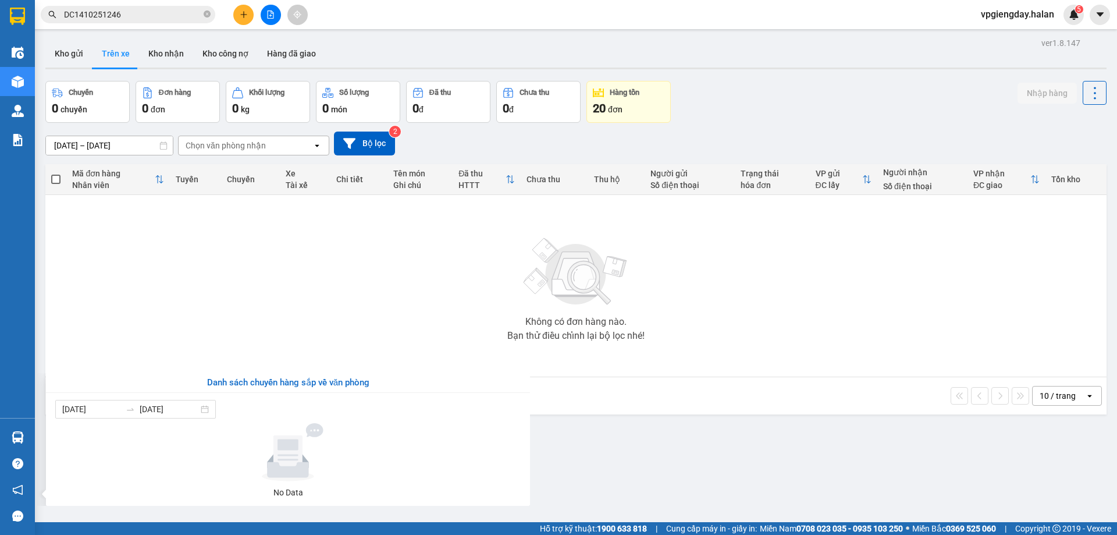
click at [279, 301] on section "Kết quả tìm kiếm ( 1 ) Bộ lọc Mã ĐH Trạng thái Món hàng Thu hộ Tổng cước Chưa c…" at bounding box center [558, 267] width 1117 height 535
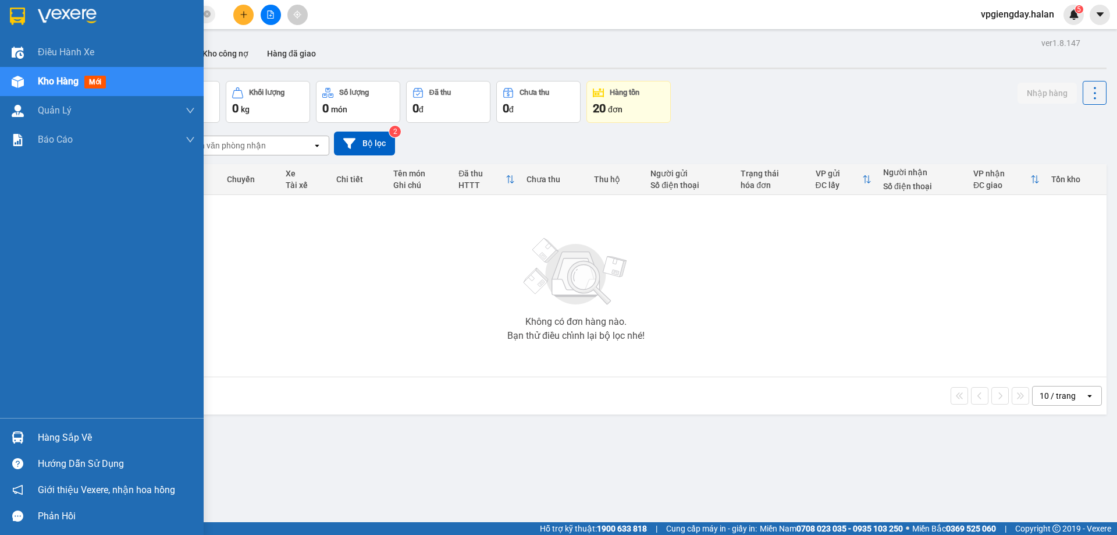
drag, startPoint x: 66, startPoint y: 430, endPoint x: 71, endPoint y: 425, distance: 7.0
click at [69, 430] on div "Hàng sắp về" at bounding box center [116, 437] width 157 height 17
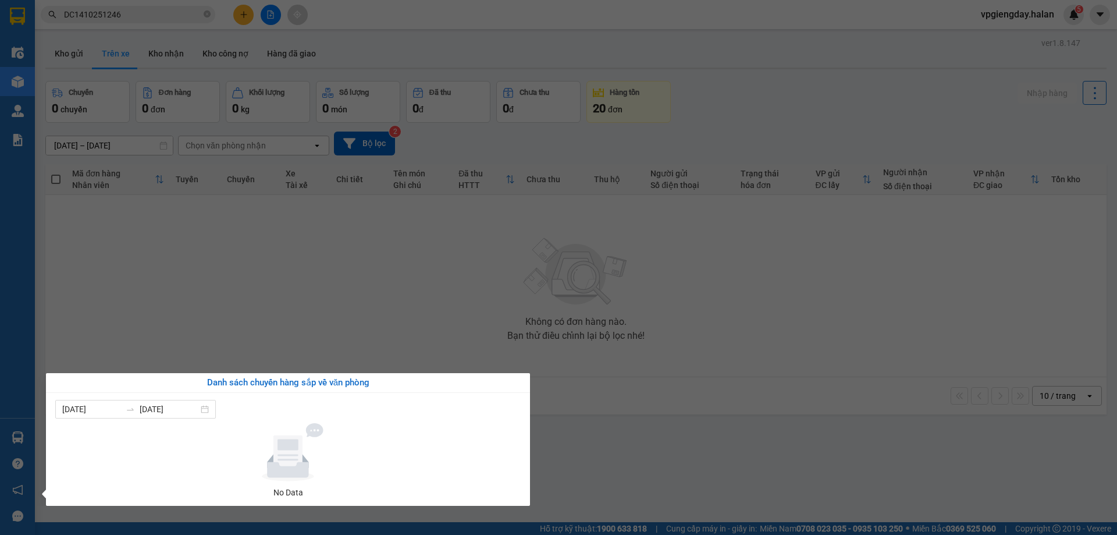
click at [167, 333] on section "Kết quả tìm kiếm ( 1 ) Bộ lọc Mã ĐH Trạng thái Món hàng Thu hộ Tổng cước Chưa c…" at bounding box center [558, 267] width 1117 height 535
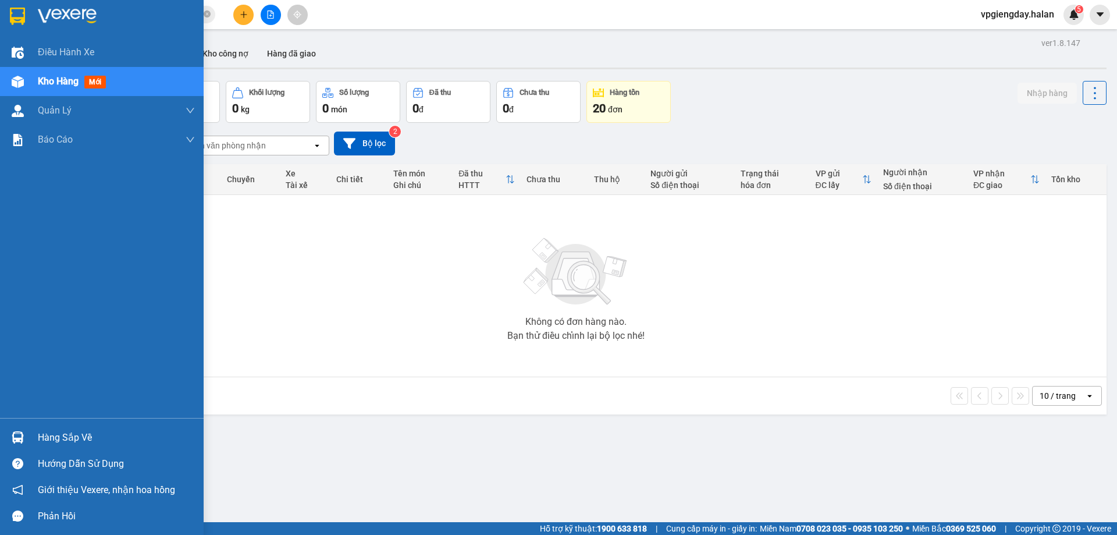
click at [91, 430] on div "Hàng sắp về" at bounding box center [116, 437] width 157 height 17
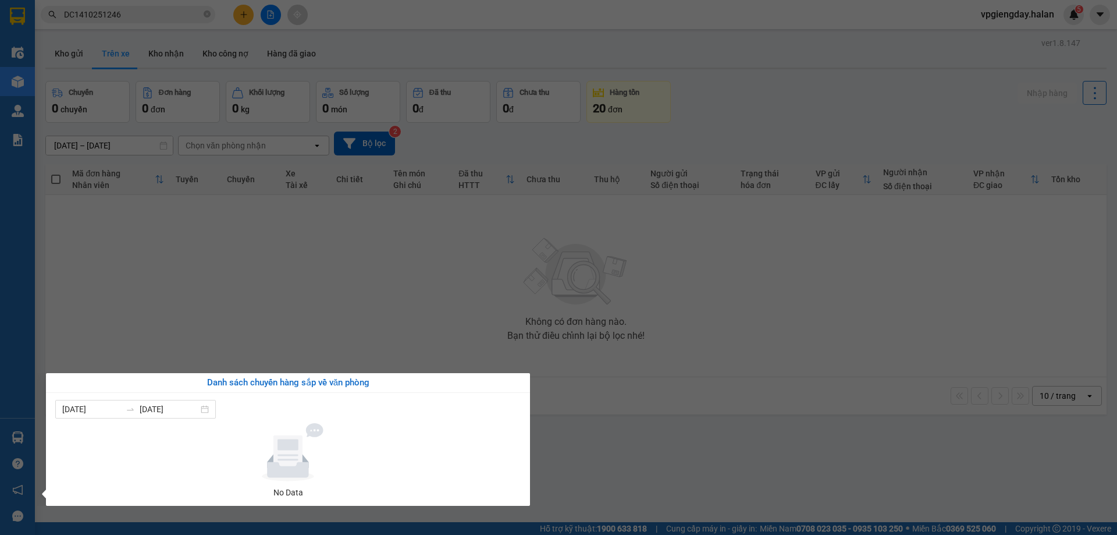
click at [180, 331] on section "Kết quả tìm kiếm ( 1 ) Bộ lọc Mã ĐH Trạng thái Món hàng Thu hộ Tổng cước Chưa c…" at bounding box center [558, 267] width 1117 height 535
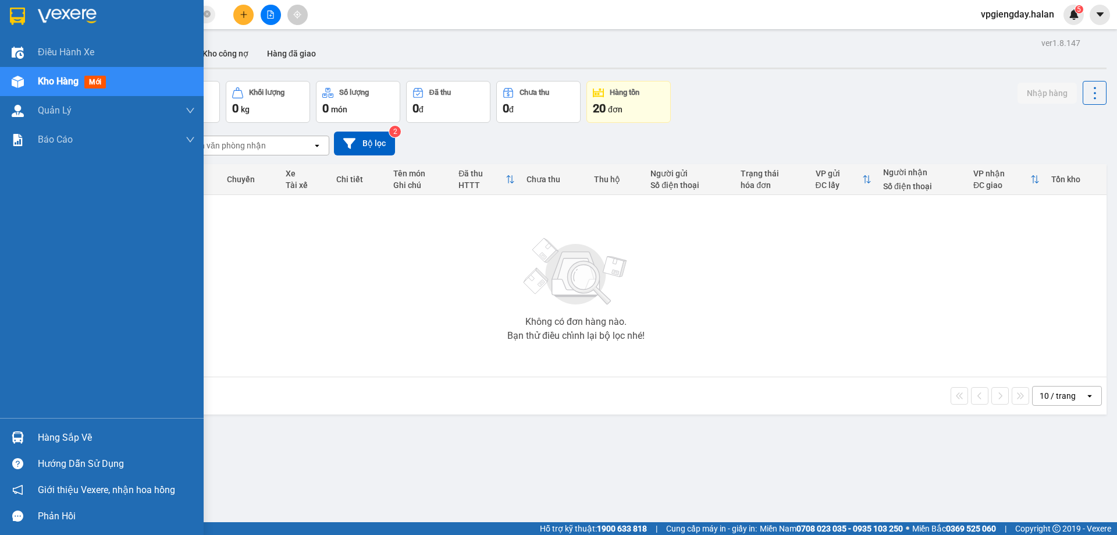
click at [80, 434] on div "Hàng sắp về" at bounding box center [116, 437] width 157 height 17
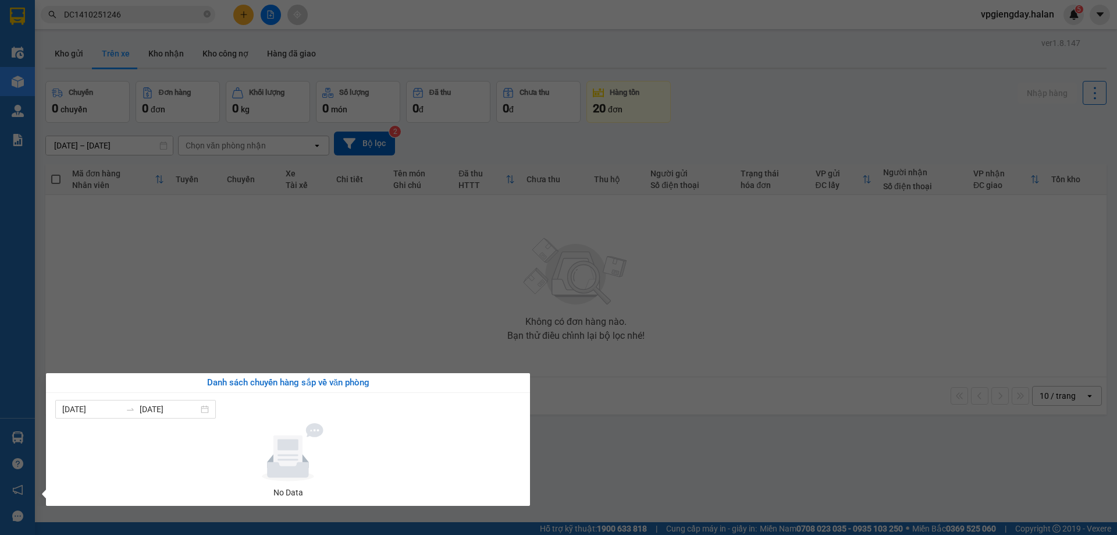
click at [265, 297] on section "Kết quả tìm kiếm ( 1 ) Bộ lọc Mã ĐH Trạng thái Món hàng Thu hộ Tổng cước Chưa c…" at bounding box center [558, 267] width 1117 height 535
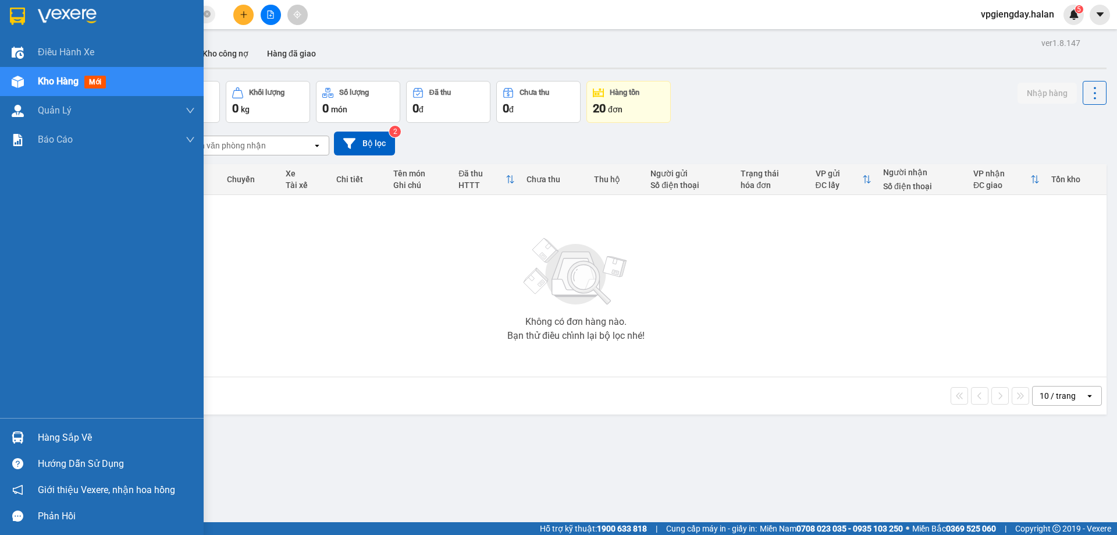
drag, startPoint x: 66, startPoint y: 436, endPoint x: 207, endPoint y: 315, distance: 185.6
click at [67, 437] on div "Hàng sắp về" at bounding box center [116, 437] width 157 height 17
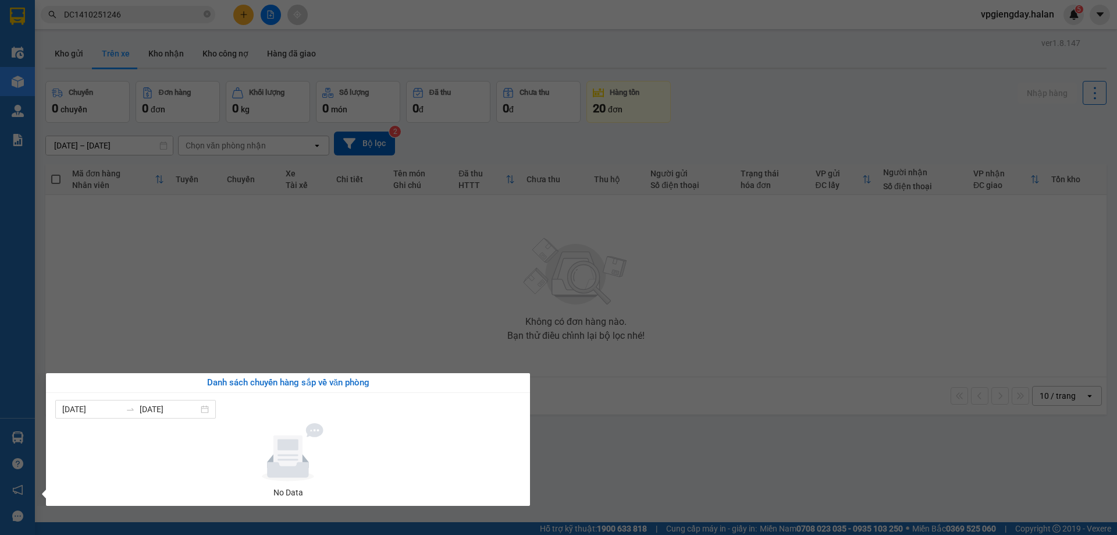
click at [294, 266] on section "Kết quả tìm kiếm ( 1 ) Bộ lọc Mã ĐH Trạng thái Món hàng Thu hộ Tổng cước Chưa c…" at bounding box center [558, 267] width 1117 height 535
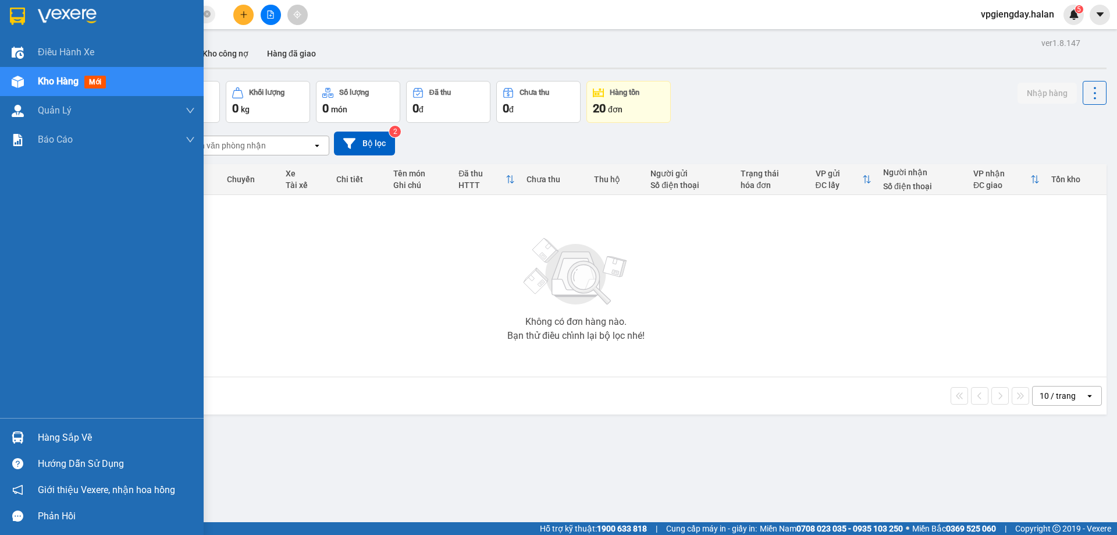
click at [59, 431] on div "Hàng sắp về" at bounding box center [116, 437] width 157 height 17
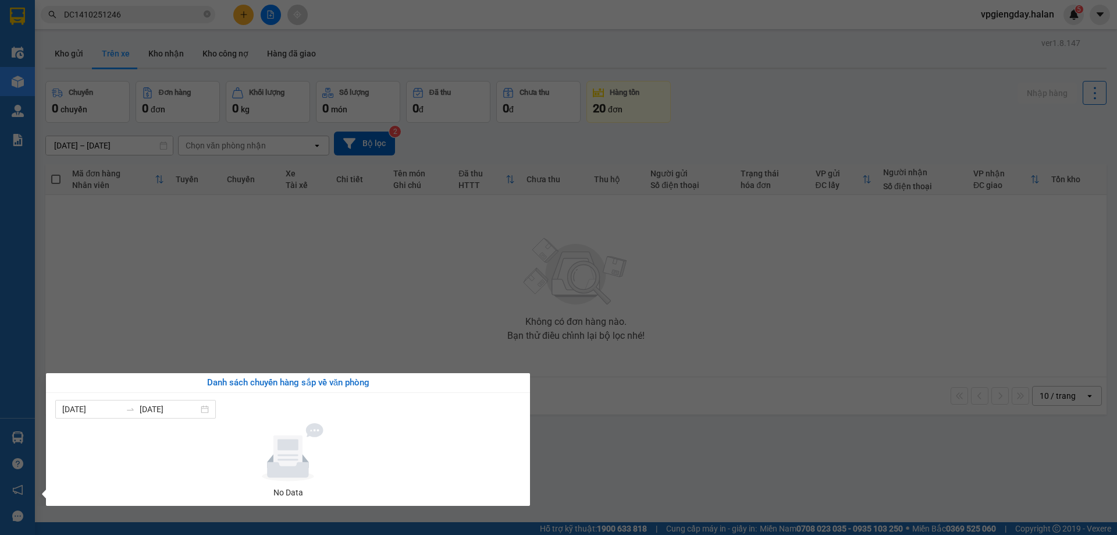
click at [179, 340] on section "Kết quả tìm kiếm ( 1 ) Bộ lọc Mã ĐH Trạng thái Món hàng Thu hộ Tổng cước Chưa c…" at bounding box center [558, 267] width 1117 height 535
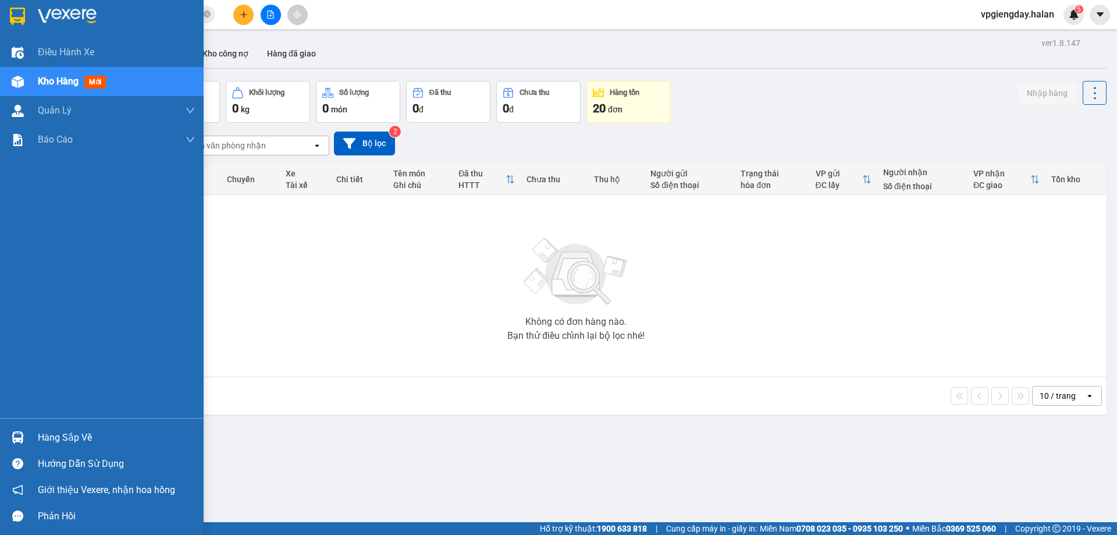
click at [79, 429] on div "Hàng sắp về" at bounding box center [116, 437] width 157 height 17
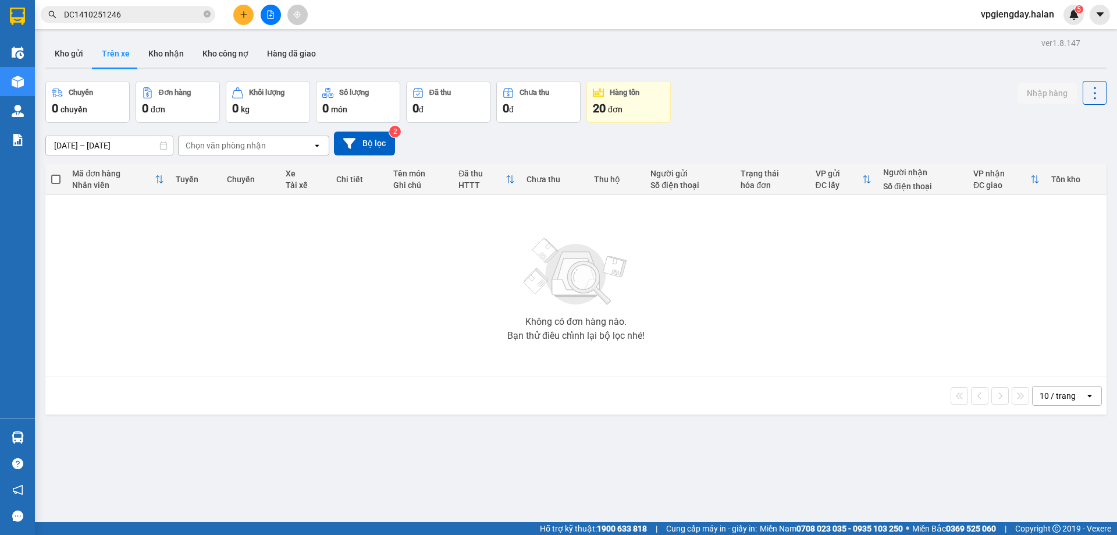
click at [254, 304] on section "Kết quả tìm kiếm ( 1 ) Bộ lọc Mã ĐH Trạng thái Món hàng Thu hộ Tổng cước Chưa c…" at bounding box center [558, 267] width 1117 height 535
